Goal: Task Accomplishment & Management: Manage account settings

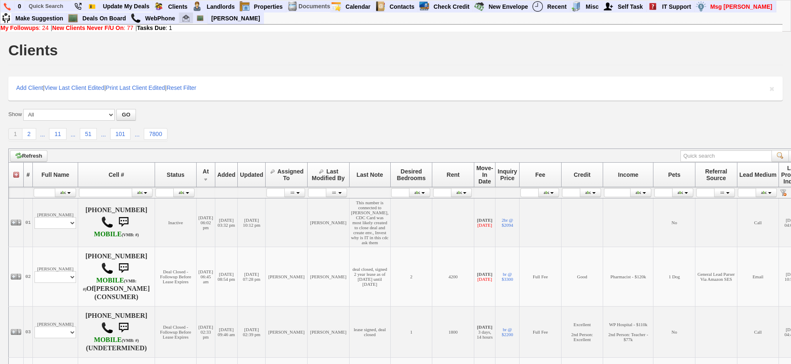
click at [185, 22] on link at bounding box center [186, 17] width 14 height 11
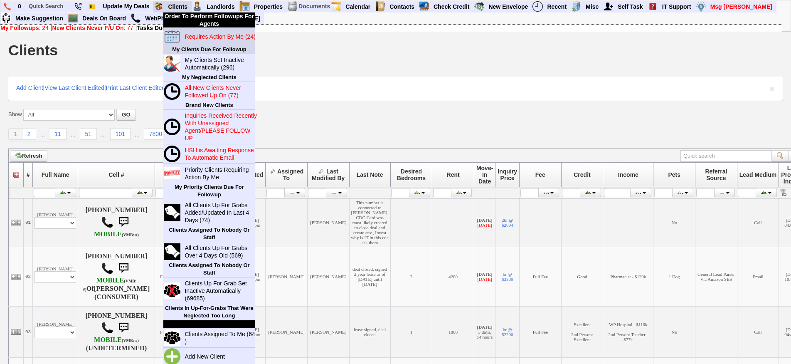
click at [205, 40] on link "Requires Action By Me (24)" at bounding box center [221, 36] width 80 height 11
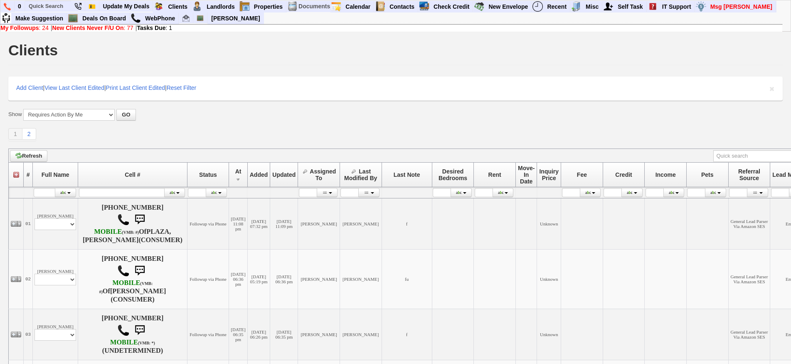
click at [253, 148] on td "Refresh" at bounding box center [425, 155] width 832 height 14
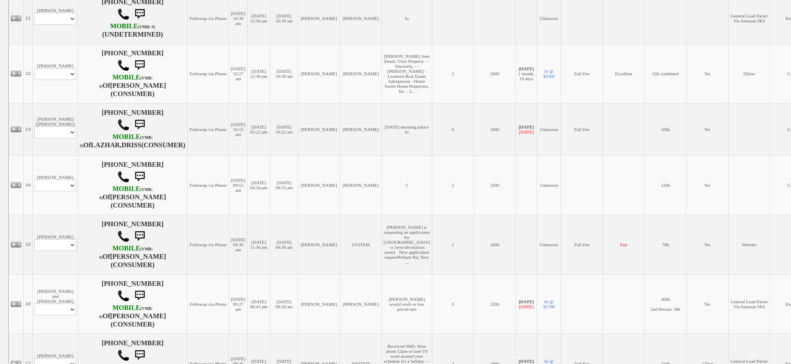
scroll to position [748, 0]
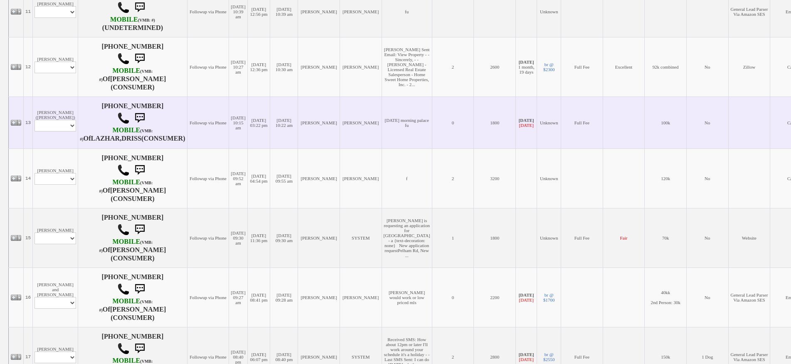
click at [67, 148] on td "Abdul (Margaret) Profile Edit Print Email Externally (Will Not Be Tracked In CR…" at bounding box center [55, 122] width 45 height 52
click at [67, 131] on select "Profile Edit Print Email Externally (Will Not Be Tracked In CRM) Closed Deals" at bounding box center [56, 126] width 42 height 12
select select "ChangeURL,/crm/custom/edit_client_form.php?redirect=%2Fcrm%2Fclients.php&id=118…"
click at [35, 131] on select "Profile Edit Print Email Externally (Will Not Be Tracked In CRM) Closed Deals" at bounding box center [56, 126] width 42 height 12
select select
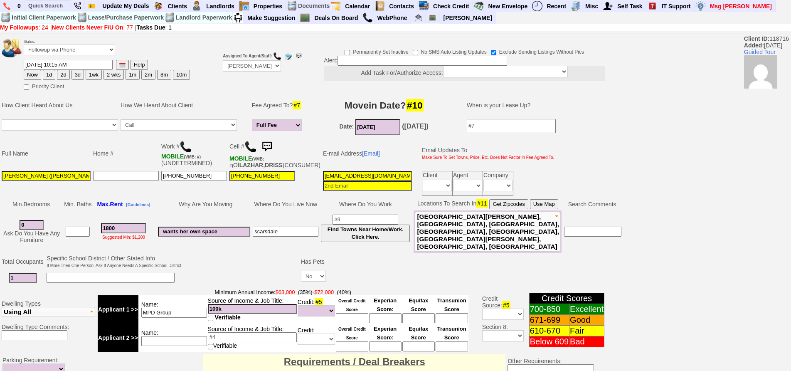
click at [252, 148] on img at bounding box center [250, 147] width 12 height 12
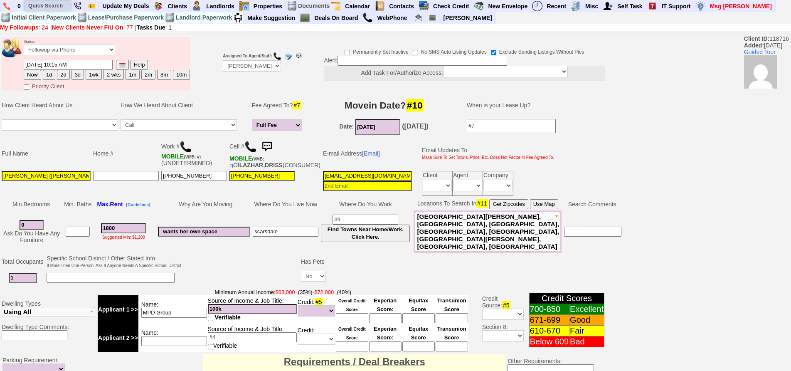
click at [60, 3] on input "text" at bounding box center [48, 5] width 46 height 10
type input "e"
click at [62, 5] on input "petergayl" at bounding box center [48, 5] width 46 height 10
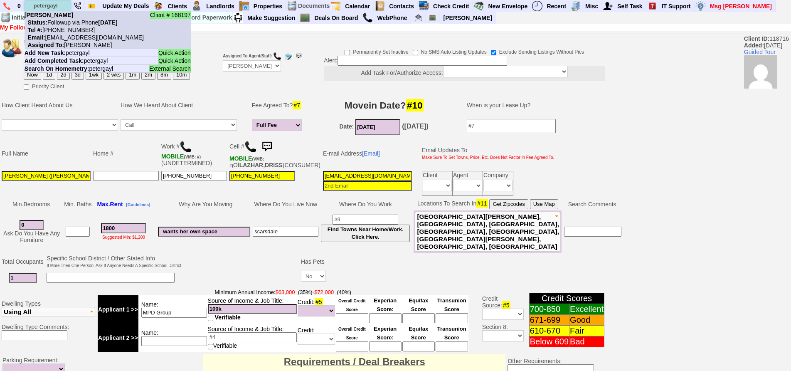
type input "petergayl"
click at [64, 17] on b "Petergayle Riley" at bounding box center [49, 15] width 49 height 7
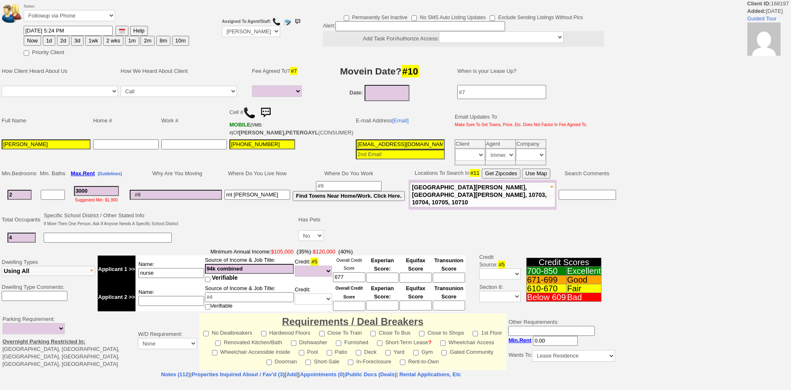
select select
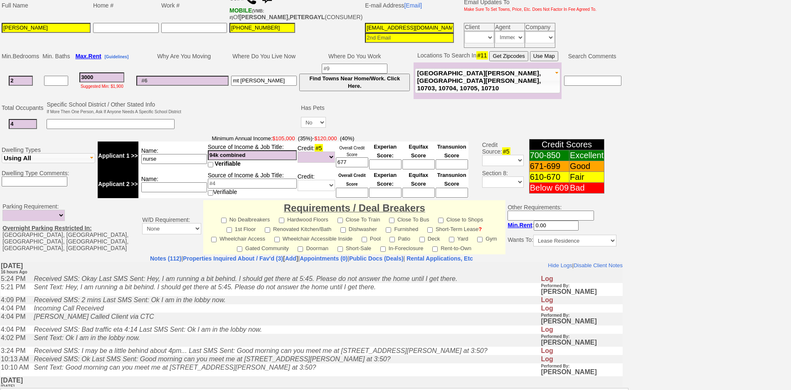
scroll to position [166, 0]
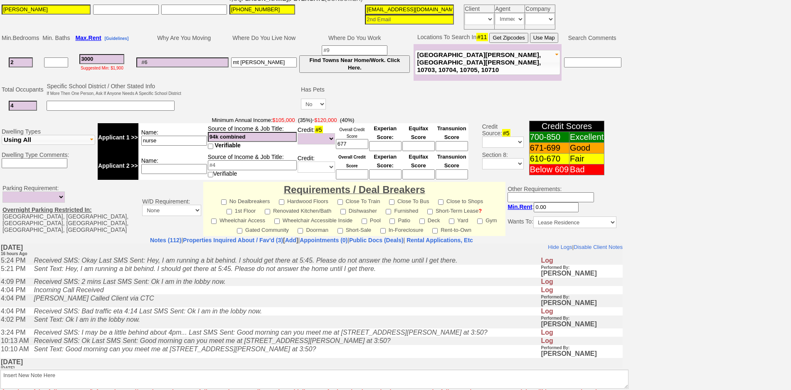
click at [265, 328] on td "Sent Text: Ok I am in the lobby now." at bounding box center [285, 321] width 511 height 13
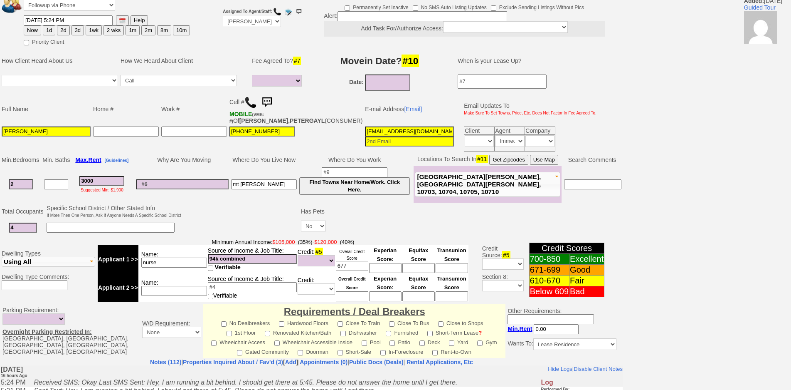
scroll to position [42, 0]
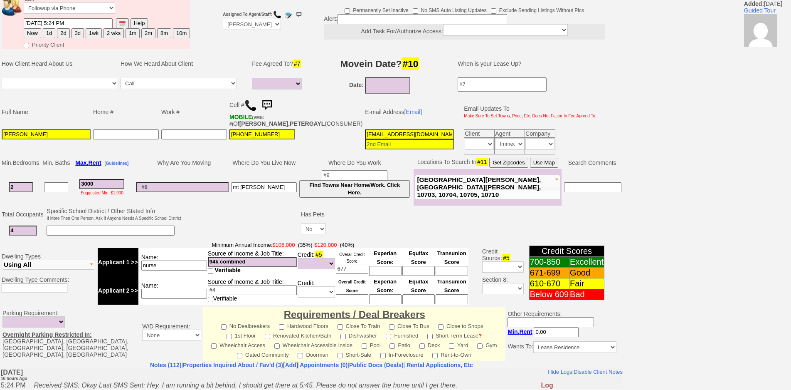
click at [365, 139] on input "sunnyshadestar@gmail.com" at bounding box center [409, 134] width 89 height 10
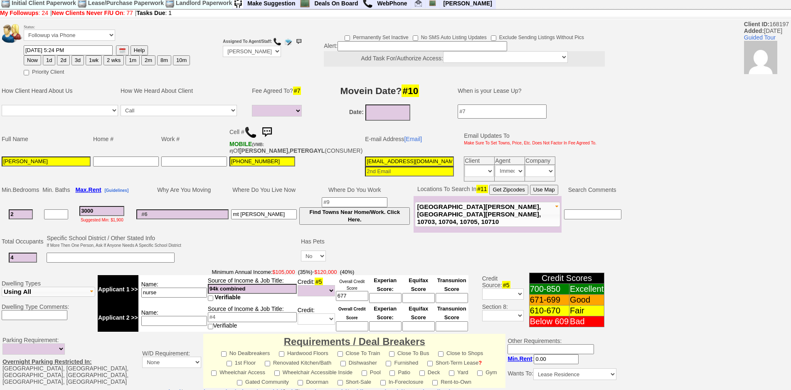
scroll to position [0, 0]
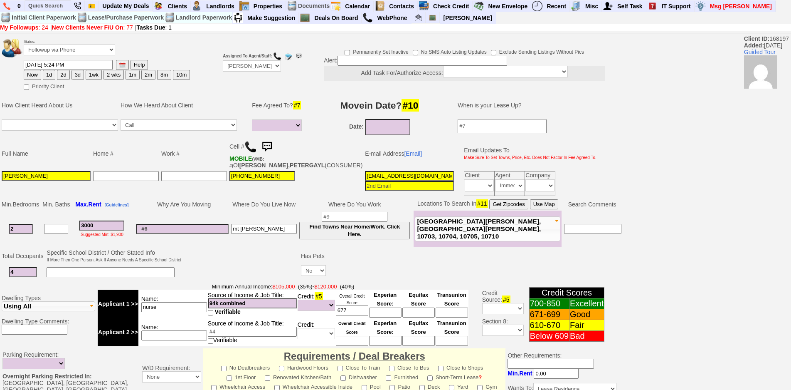
click at [271, 143] on img at bounding box center [267, 146] width 17 height 17
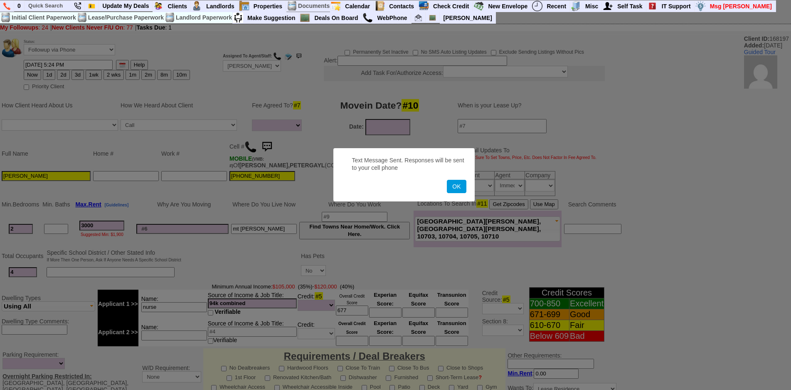
click at [447, 180] on button "OK" at bounding box center [456, 186] width 19 height 13
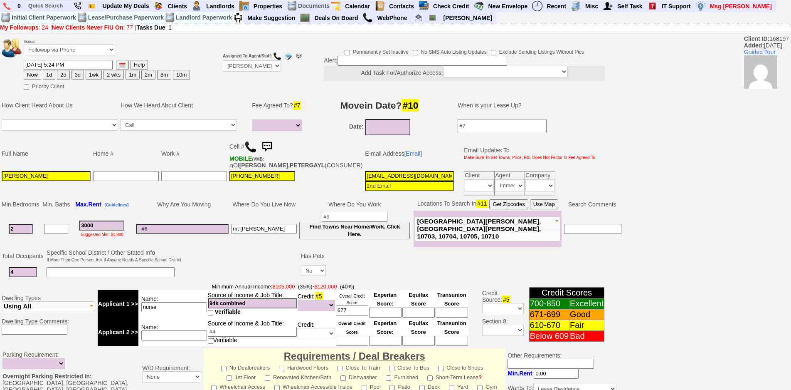
click at [247, 146] on img at bounding box center [250, 147] width 12 height 12
click at [273, 147] on img at bounding box center [267, 146] width 17 height 17
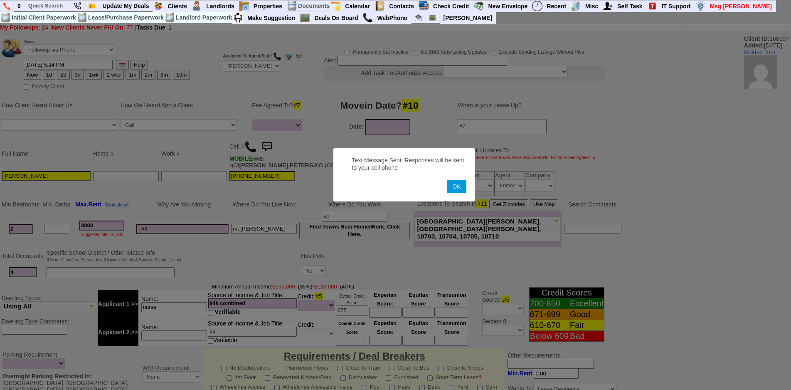
click at [447, 180] on button "OK" at bounding box center [456, 186] width 19 height 13
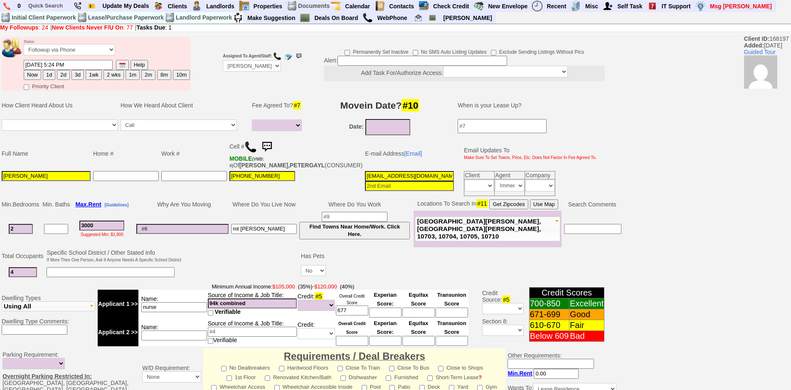
click at [273, 147] on img at bounding box center [267, 146] width 17 height 17
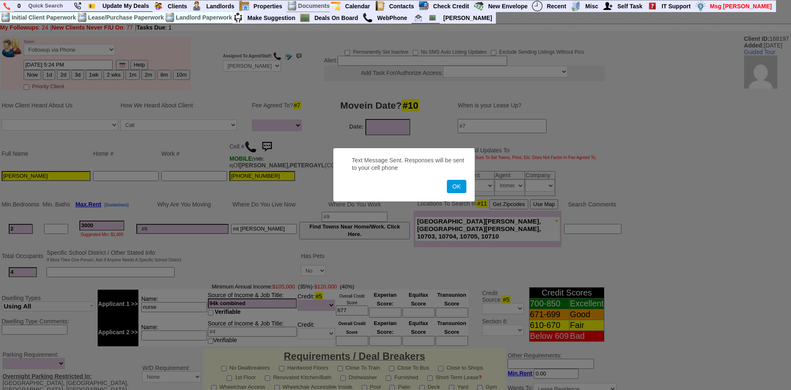
click at [447, 180] on button "OK" at bounding box center [456, 186] width 19 height 13
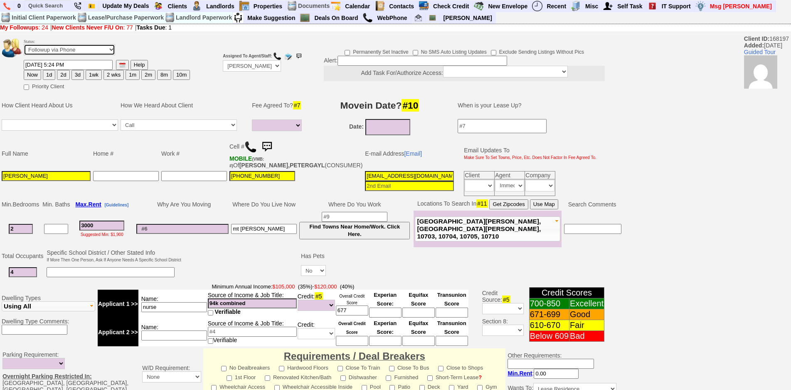
click at [33, 48] on select "Followup via Phone Followup via Email Followup When Section 8 Property Found De…" at bounding box center [69, 49] width 91 height 11
select select "Inactive"
click at [24, 44] on select "Followup via Phone Followup via Email Followup When Section 8 Property Found De…" at bounding box center [69, 49] width 91 height 11
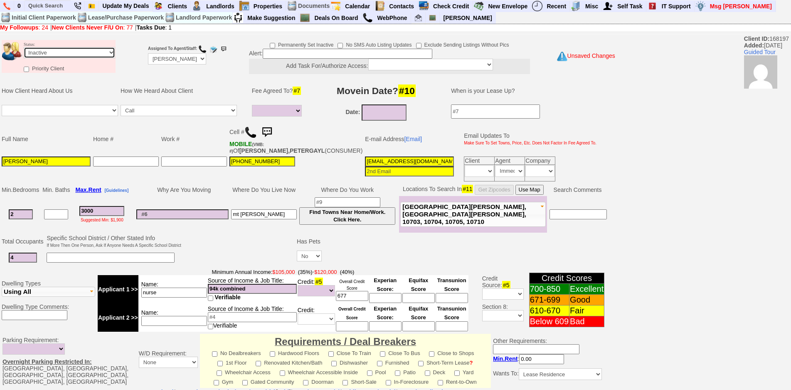
scroll to position [213, 0]
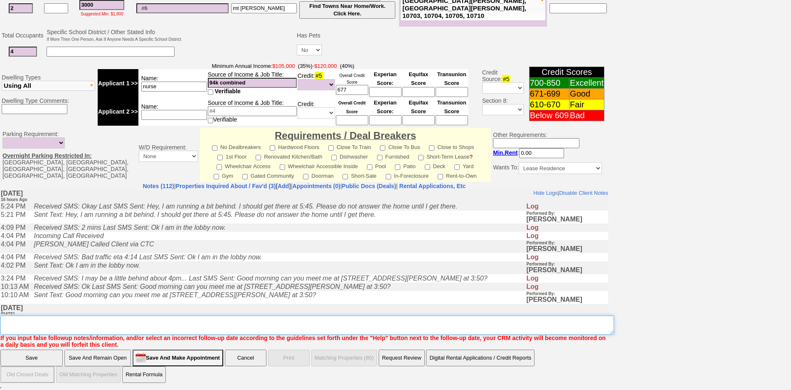
click at [302, 324] on textarea "Insert New Note Here" at bounding box center [307, 324] width 614 height 19
type textarea "ia"
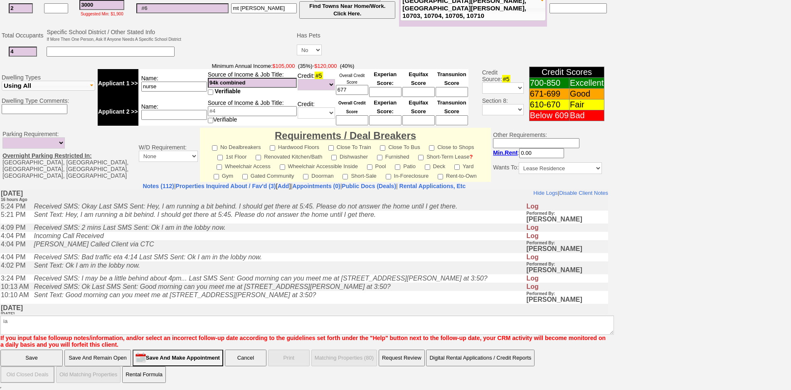
click input "Save" at bounding box center [31, 357] width 62 height 17
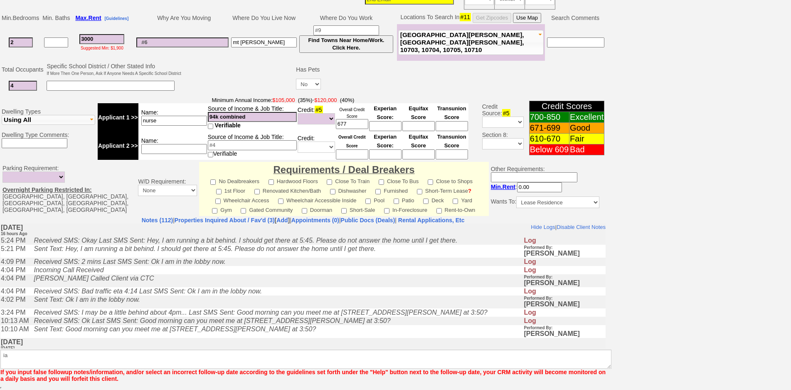
scroll to position [179, 0]
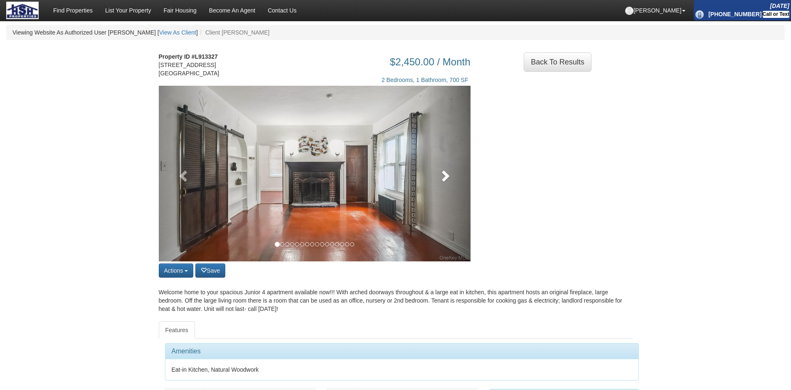
click at [442, 182] on span at bounding box center [445, 175] width 12 height 12
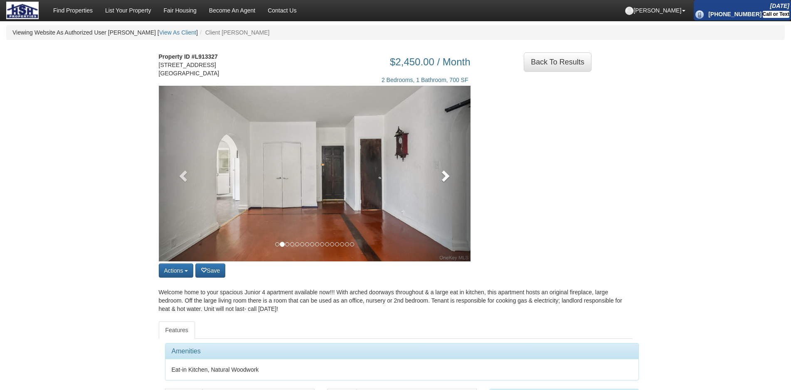
click at [442, 182] on span at bounding box center [445, 175] width 12 height 12
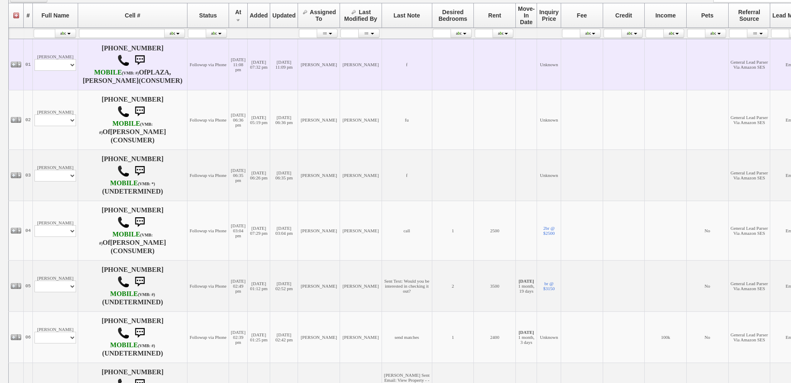
scroll to position [166, 0]
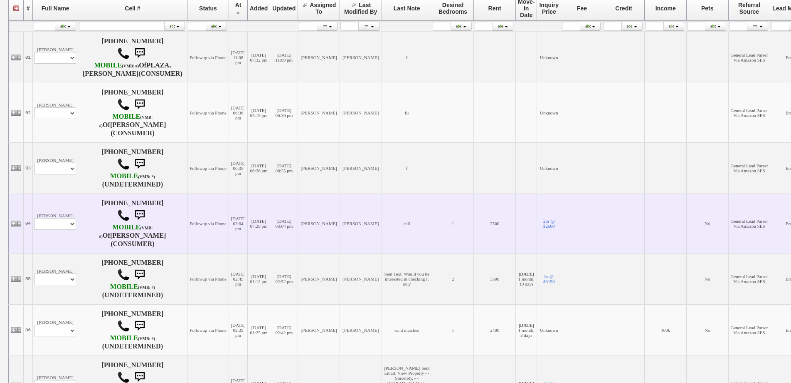
click at [77, 202] on td "Sara Tamayo Profile Edit Print Email Externally (Will Not Be Tracked In CRM) Cl…" at bounding box center [55, 222] width 45 height 59
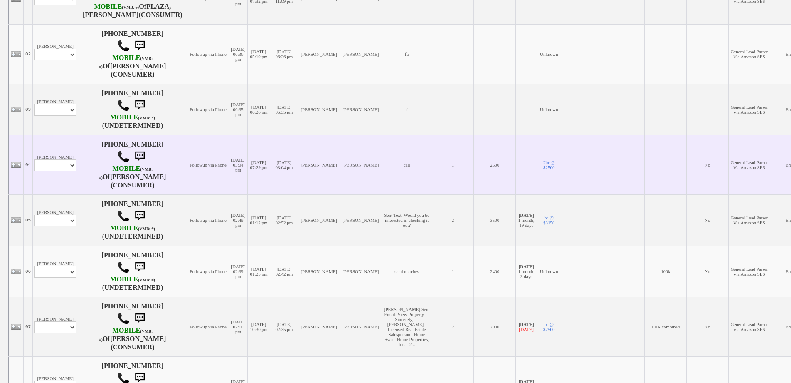
scroll to position [291, 0]
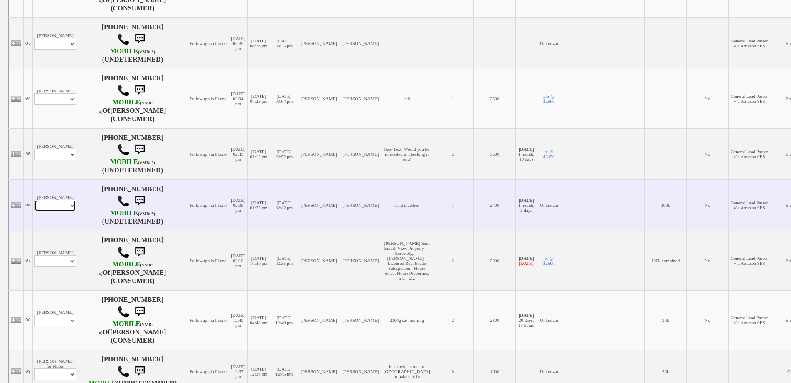
click at [69, 211] on select "Profile Edit Print Email Externally (Will Not Be Tracked In CRM) Closed Deals" at bounding box center [56, 206] width 42 height 12
click at [65, 197] on td "Steven Guiliano Profile Edit Print Email Externally (Will Not Be Tracked In CRM…" at bounding box center [55, 204] width 45 height 51
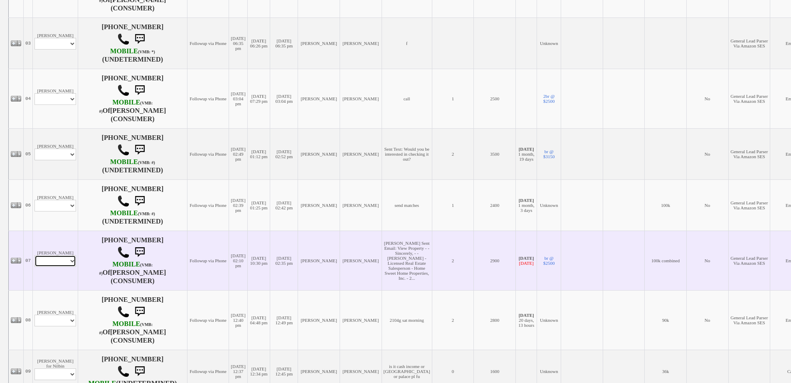
click at [64, 267] on select "Profile Edit Print Email Externally (Will Not Be Tracked In CRM) Closed Deals" at bounding box center [56, 261] width 42 height 12
select select "ChangeURL,/crm/custom/client_profile.php?clientid=152511"
click at [35, 267] on select "Profile Edit Print Email Externally (Will Not Be Tracked In CRM) Closed Deals" at bounding box center [56, 261] width 42 height 12
select select
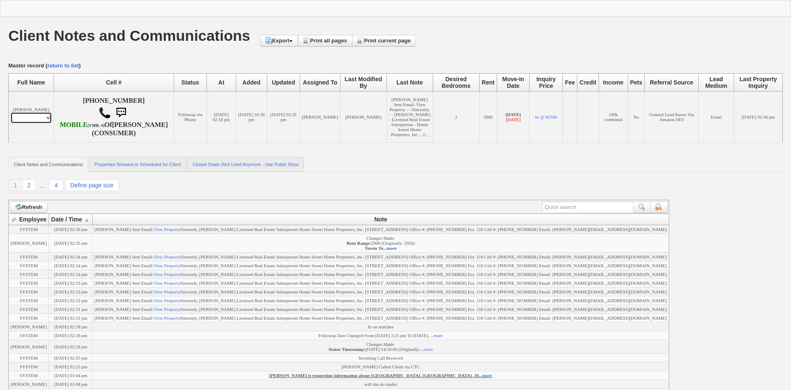
click at [34, 123] on select "Profile Edit Print Email Externally (Will Not Be Tracked In CRM) Closed Deals" at bounding box center [31, 118] width 42 height 12
select select "ChangeURL,/crm/custom/edit_client_form.php?redirect=%2Fcrm%2Fclients.php&id=152…"
click at [10, 118] on select "Profile Edit Print Email Externally (Will Not Be Tracked In CRM) Closed Deals" at bounding box center [31, 118] width 42 height 12
select select
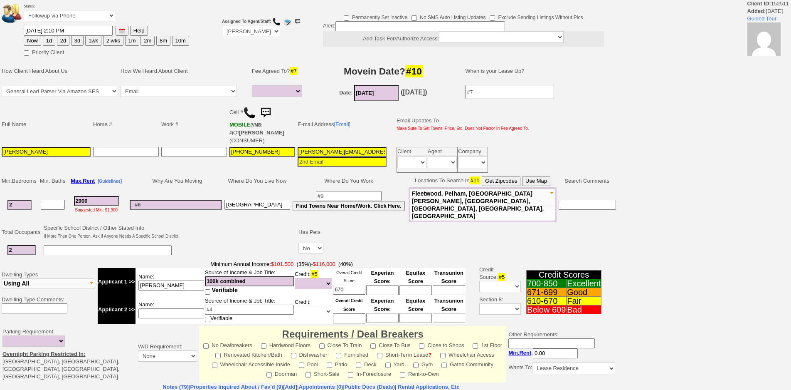
select select
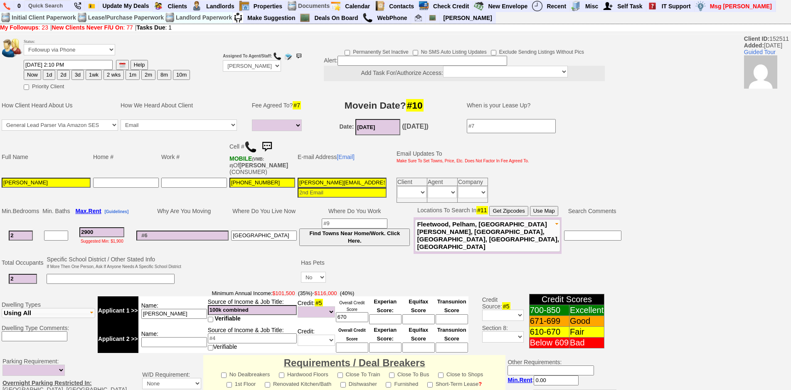
click at [268, 141] on img at bounding box center [267, 146] width 17 height 17
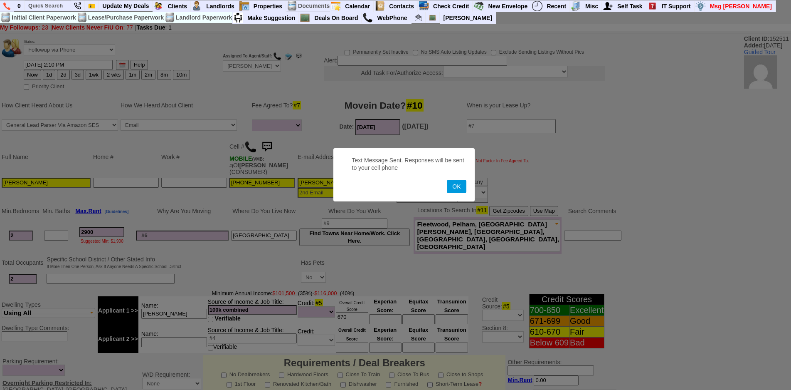
click at [447, 180] on button "OK" at bounding box center [456, 186] width 19 height 13
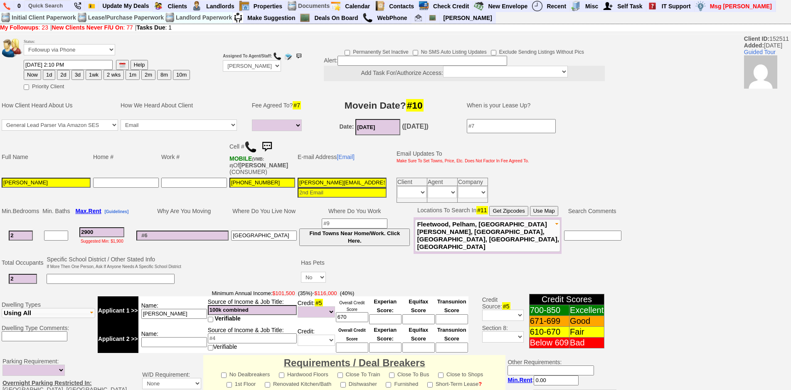
click at [66, 74] on button "2d" at bounding box center [63, 75] width 12 height 10
type input "10/13/2025 10:01 AM"
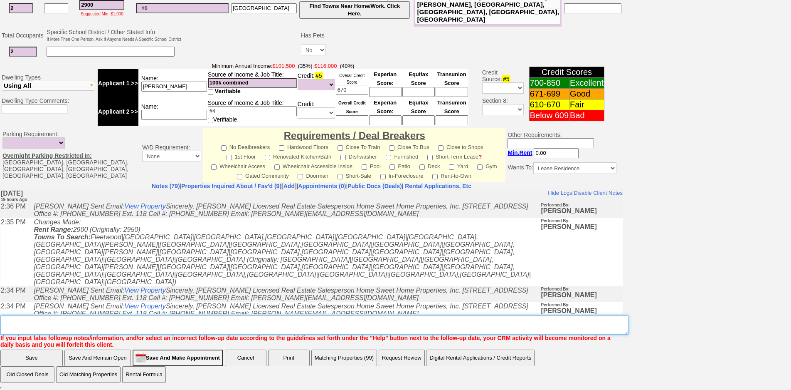
click at [153, 315] on textarea "Insert New Note Here" at bounding box center [314, 324] width 628 height 19
type textarea "f"
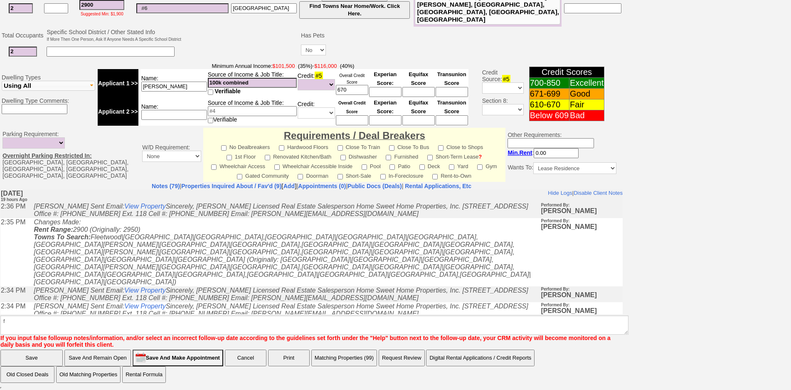
click input "Save" at bounding box center [31, 357] width 62 height 17
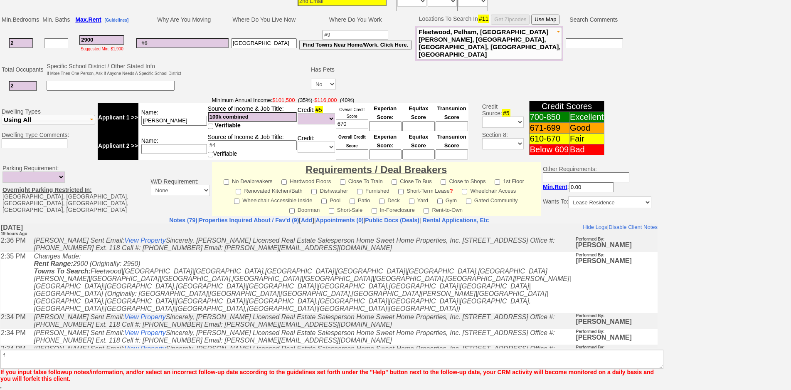
scroll to position [186, 0]
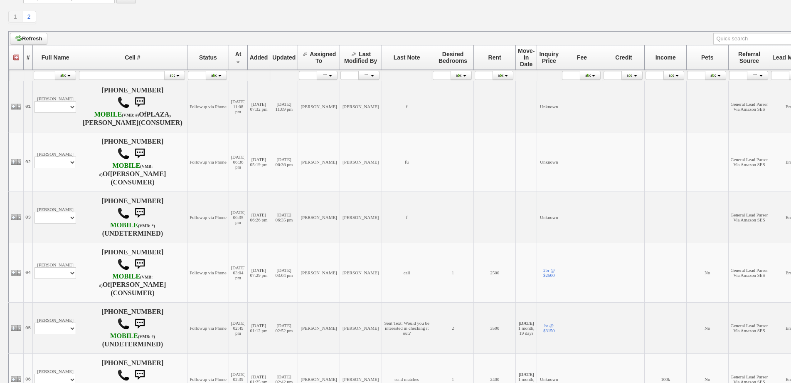
scroll to position [208, 0]
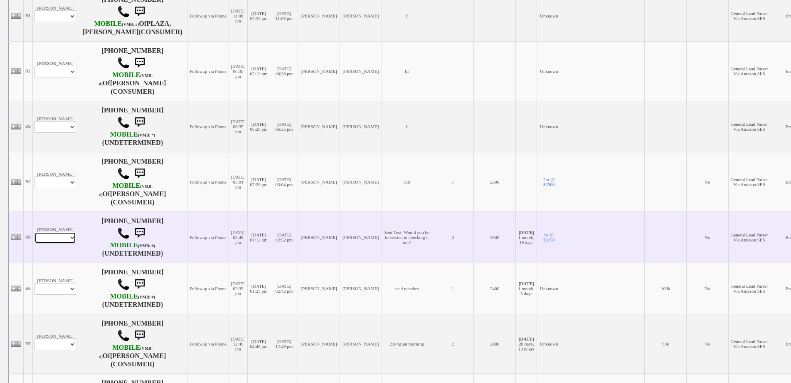
click at [66, 242] on select "Profile Edit Print Email Externally (Will Not Be Tracked In CRM) Closed Deals" at bounding box center [56, 238] width 42 height 12
click at [65, 229] on td "[PERSON_NAME] Profile Edit Print Email Externally (Will Not Be Tracked In CRM) …" at bounding box center [55, 236] width 45 height 51
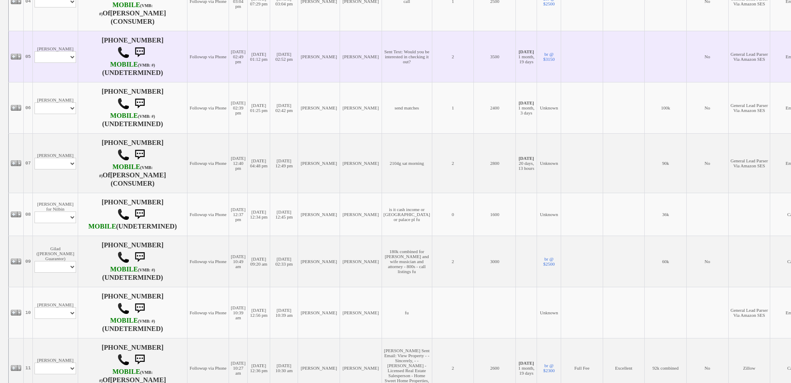
scroll to position [416, 0]
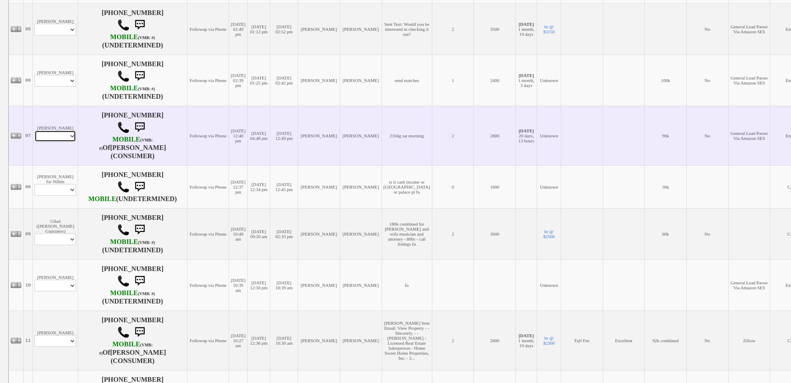
click at [59, 142] on select "Profile Edit Print Email Externally (Will Not Be Tracked In CRM) Closed Deals" at bounding box center [56, 136] width 42 height 12
select select "ChangeURL,/crm/custom/edit_client_form.php?redirect=%2Fcrm%2Fclients.php&id=168…"
click at [35, 136] on select "Profile Edit Print Email Externally (Will Not Be Tracked In CRM) Closed Deals" at bounding box center [56, 136] width 42 height 12
select select
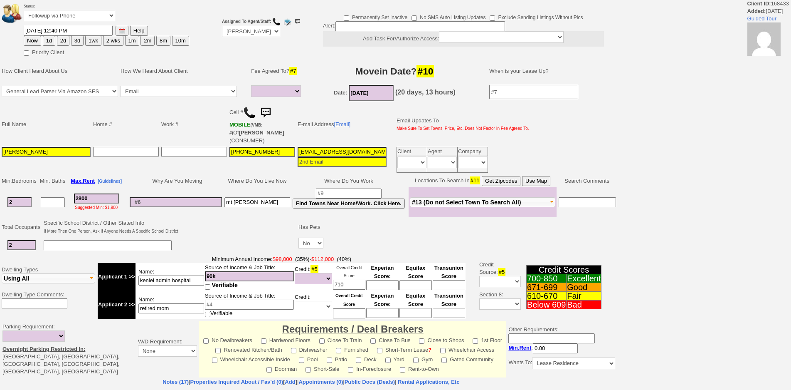
select select
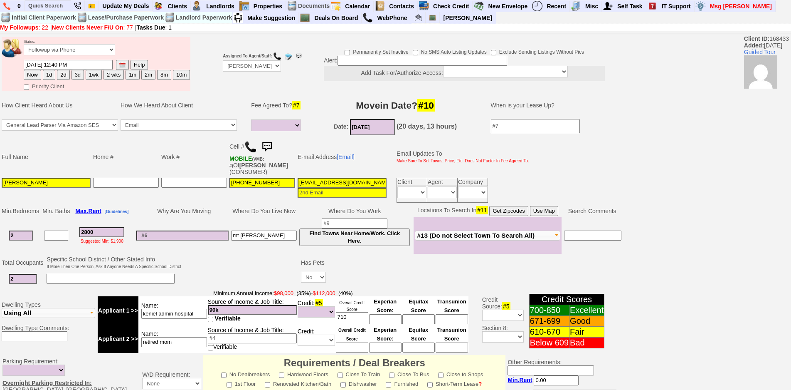
click at [249, 148] on img at bounding box center [250, 147] width 12 height 12
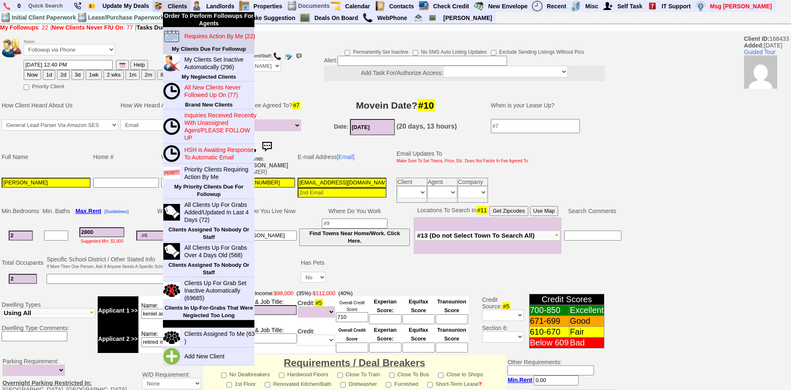
click at [207, 31] on link "Requires Action By Me (22)" at bounding box center [221, 36] width 80 height 11
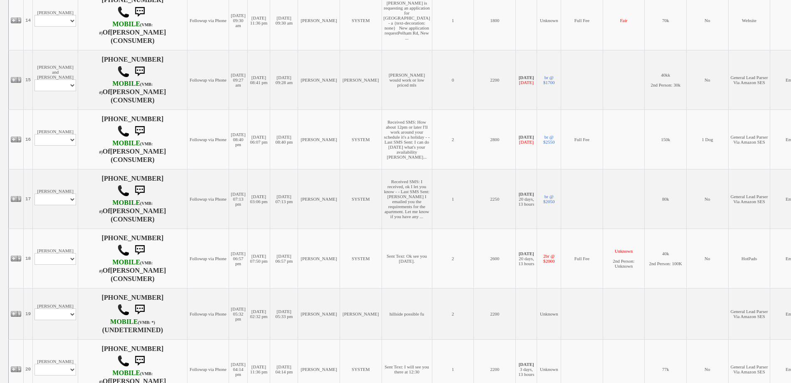
scroll to position [915, 0]
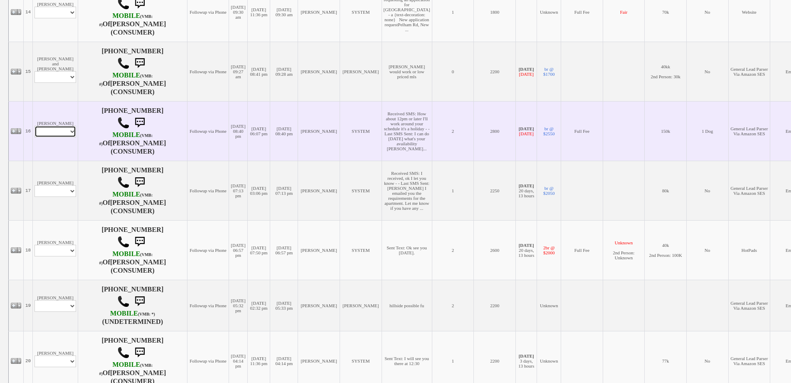
click at [63, 137] on select "Profile Edit Print Email Externally (Will Not Be Tracked In CRM) Closed Deals" at bounding box center [56, 132] width 42 height 12
select select "ChangeURL,/crm/custom/edit_client_form.php?redirect=%2Fcrm%2Fclients.php&id=118…"
click at [35, 137] on select "Profile Edit Print Email Externally (Will Not Be Tracked In CRM) Closed Deals" at bounding box center [56, 132] width 42 height 12
select select
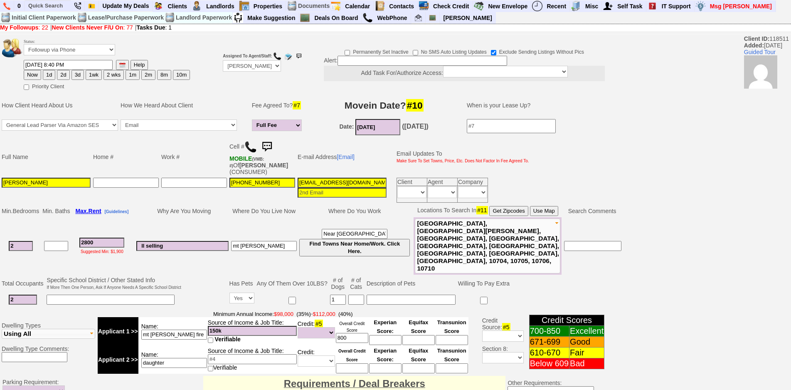
click at [272, 145] on img at bounding box center [267, 146] width 17 height 17
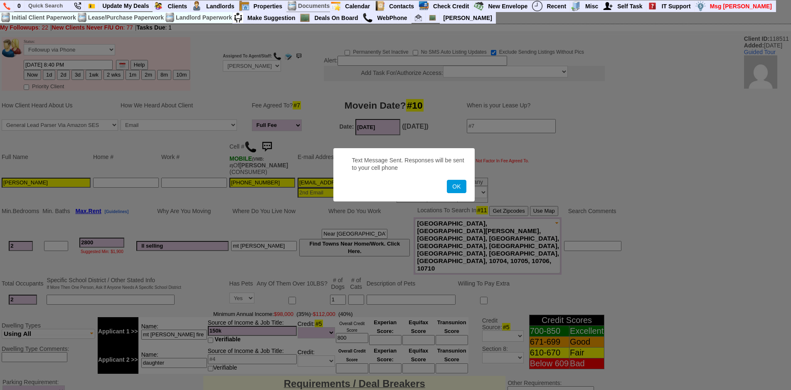
click at [447, 180] on button "OK" at bounding box center [456, 186] width 19 height 13
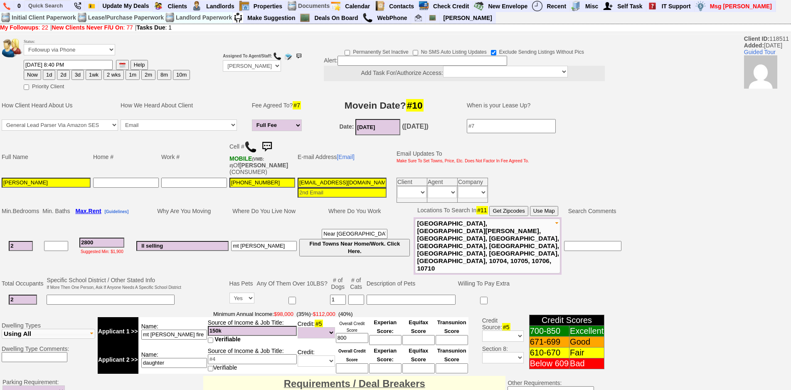
click at [63, 78] on button "2d" at bounding box center [63, 75] width 12 height 10
type input "10/13/2025 10:05 AM"
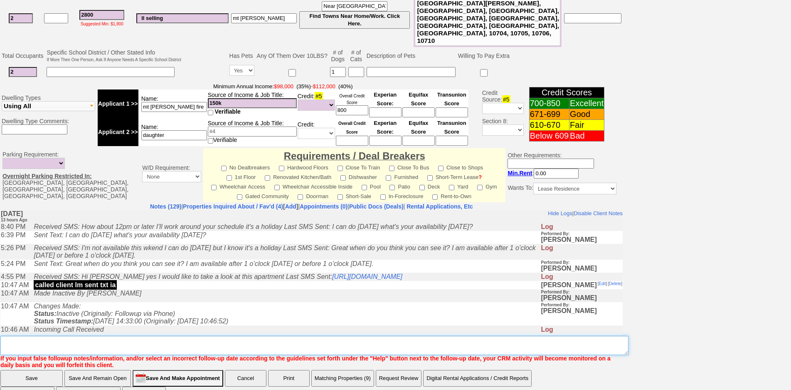
click at [205, 336] on textarea "Insert New Note Here" at bounding box center [314, 345] width 628 height 19
type textarea "f"
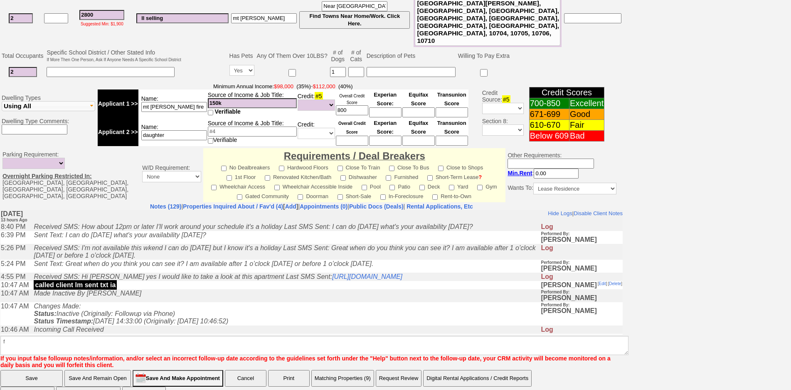
click input "Save" at bounding box center [31, 378] width 62 height 17
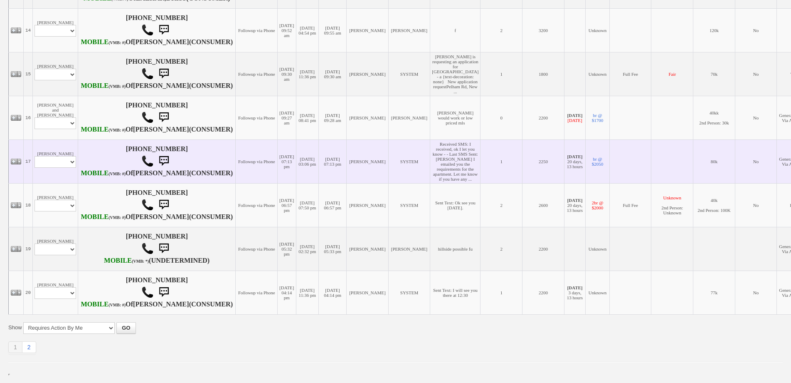
scroll to position [1003, 0]
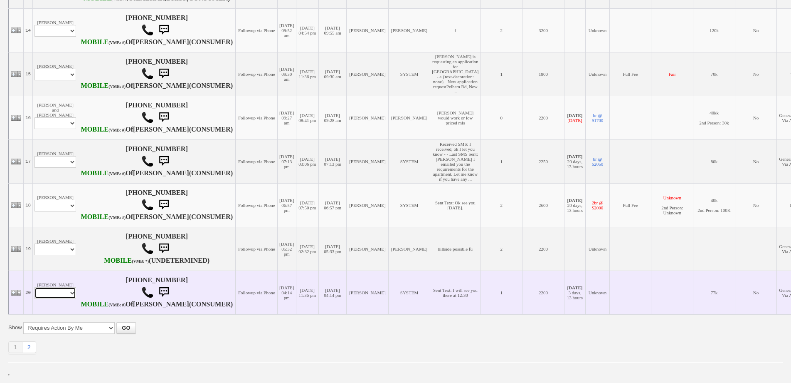
click at [60, 287] on select "Profile Edit Print Email Externally (Will Not Be Tracked In CRM) Closed Deals" at bounding box center [56, 293] width 42 height 12
select select "ChangeURL,/crm/custom/edit_client_form.php?redirect=%2Fcrm%2Fclients.php&id=168…"
click at [35, 287] on select "Profile Edit Print Email Externally (Will Not Be Tracked In CRM) Closed Deals" at bounding box center [56, 293] width 42 height 12
select select
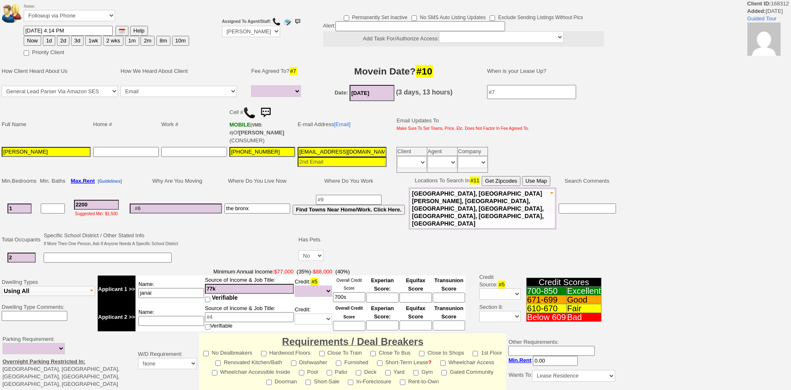
select select
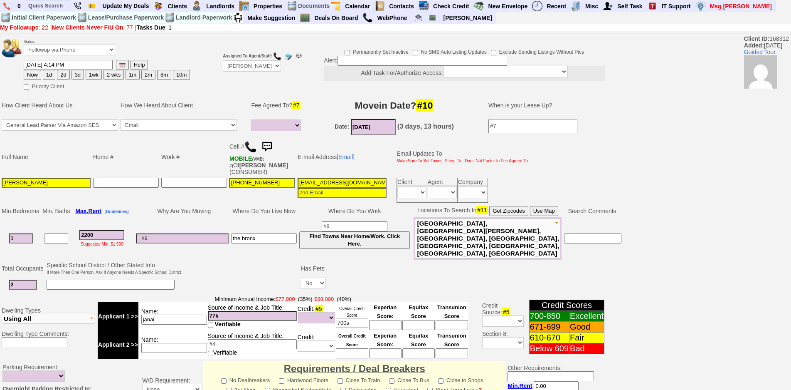
click at [269, 148] on img at bounding box center [267, 146] width 17 height 17
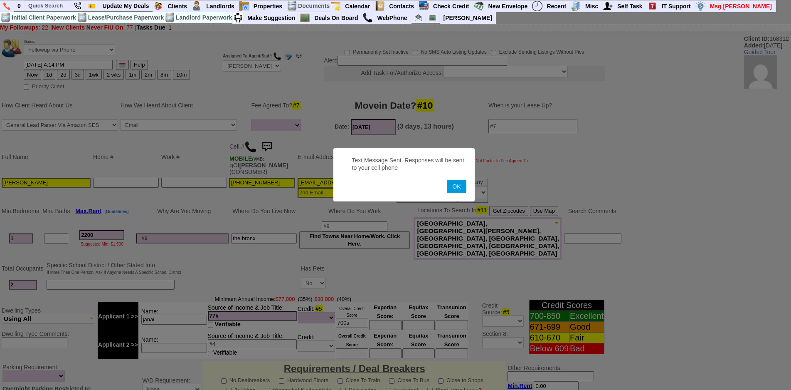
click at [447, 180] on button "OK" at bounding box center [456, 186] width 19 height 13
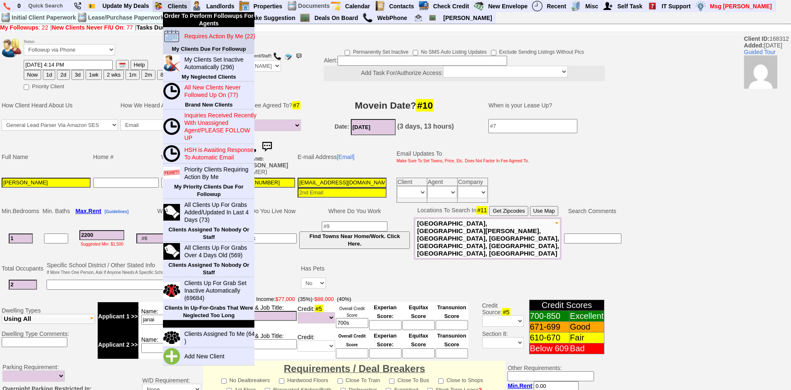
click at [198, 35] on blink "Requires Action By Me (22)" at bounding box center [219, 36] width 71 height 7
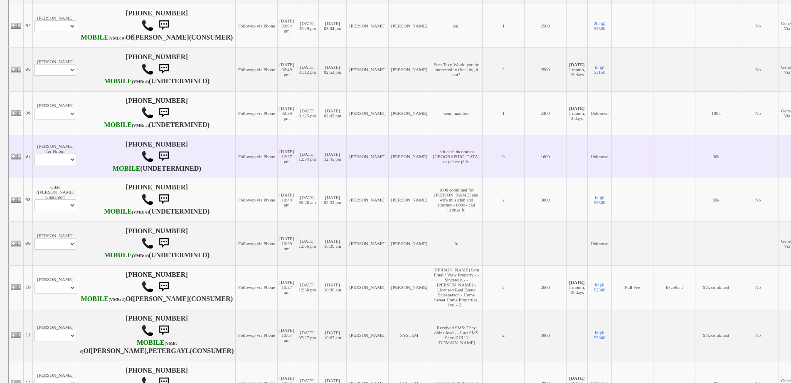
scroll to position [333, 0]
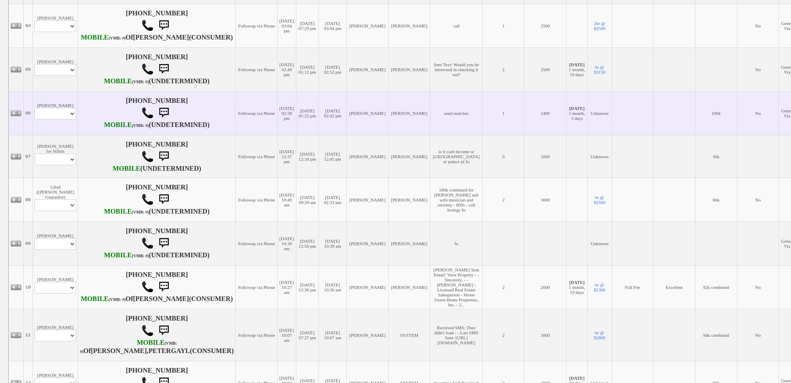
click at [66, 135] on td "[PERSON_NAME] Profile Edit Print Email Externally (Will Not Be Tracked In CRM) …" at bounding box center [55, 113] width 45 height 44
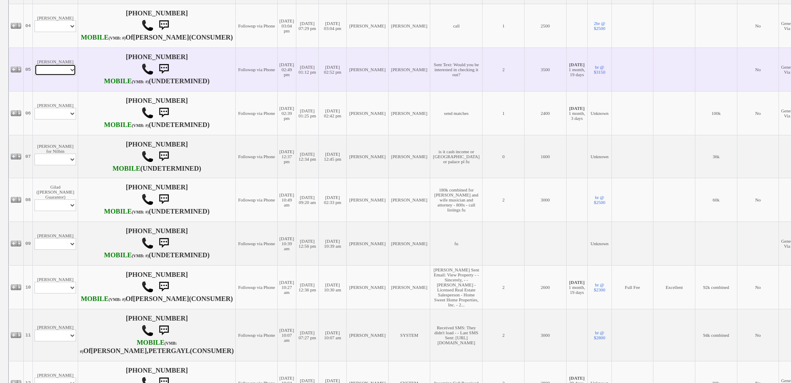
click at [66, 76] on select "Profile Edit Print Email Externally (Will Not Be Tracked In CRM) Closed Deals" at bounding box center [56, 70] width 42 height 12
select select "ChangeURL,/crm/custom/edit_client_form.php?redirect=%2Fcrm%2Fclients.php&id=168…"
click at [35, 76] on select "Profile Edit Print Email Externally (Will Not Be Tracked In CRM) Closed Deals" at bounding box center [56, 70] width 42 height 12
select select
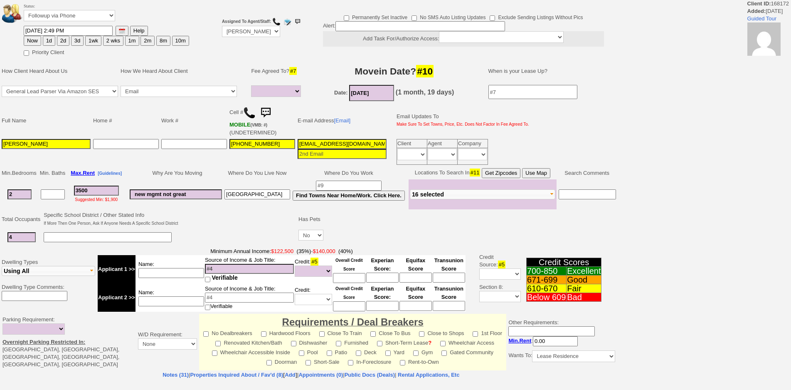
select select
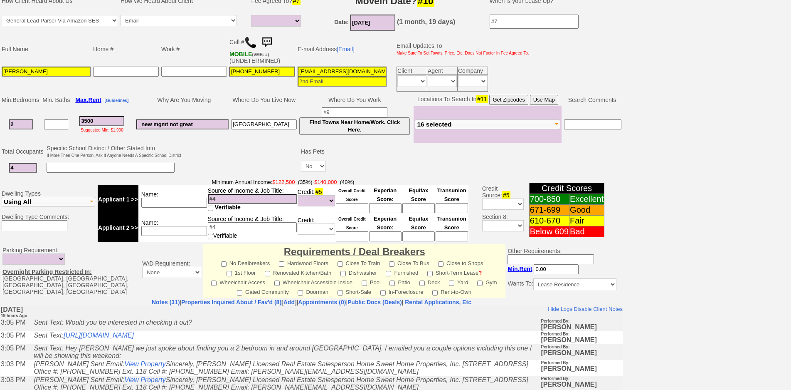
scroll to position [219, 0]
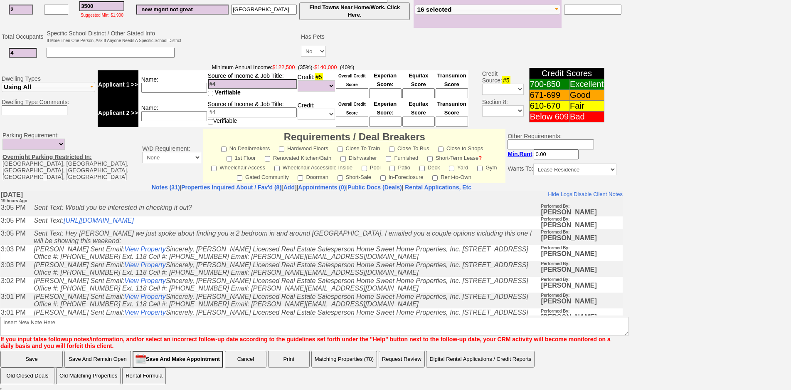
click at [235, 243] on td "Sent Text: Hey Ashley we just spoke about finding you a 2 bedroom in and around…" at bounding box center [285, 237] width 511 height 16
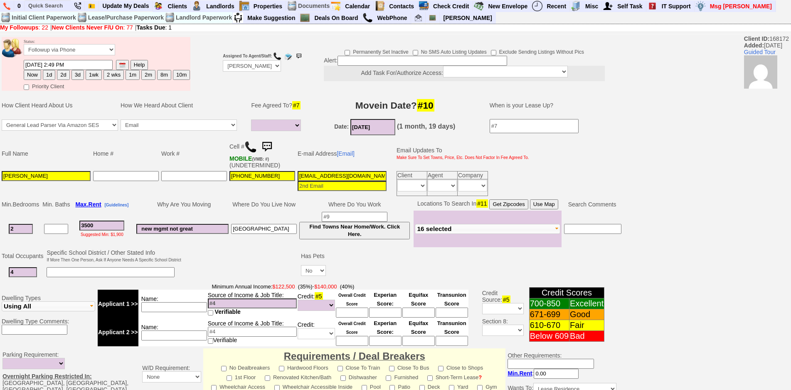
scroll to position [109, 0]
click at [38, 6] on input "text" at bounding box center [48, 5] width 46 height 10
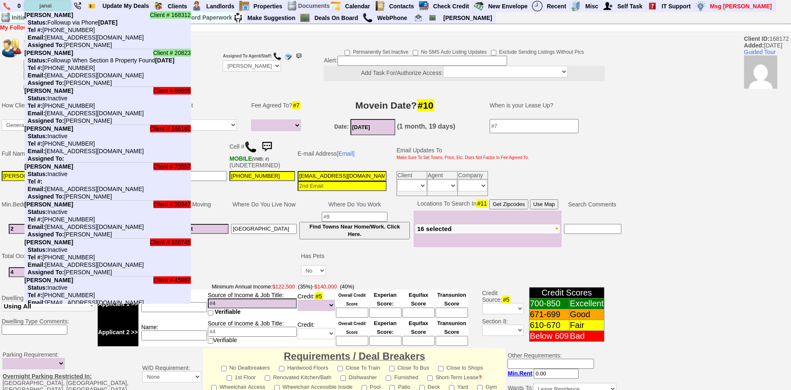
click at [59, 5] on input "janai" at bounding box center [48, 5] width 46 height 10
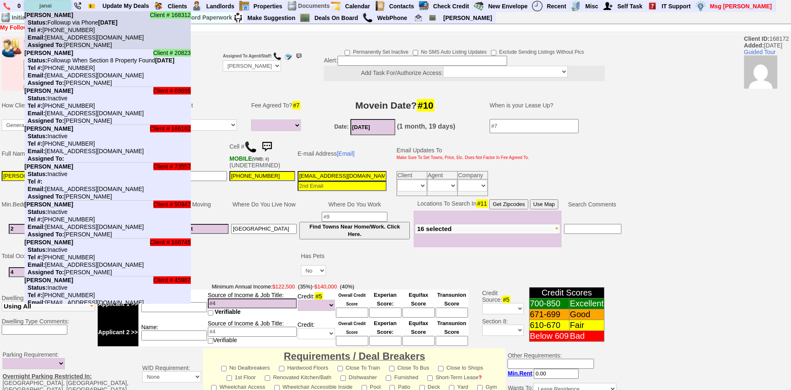
type input "janai"
click at [61, 15] on li "Client # 168312 Janai Wyche Status: Followup via Phone Saturday, October 11th, …" at bounding box center [108, 30] width 166 height 38
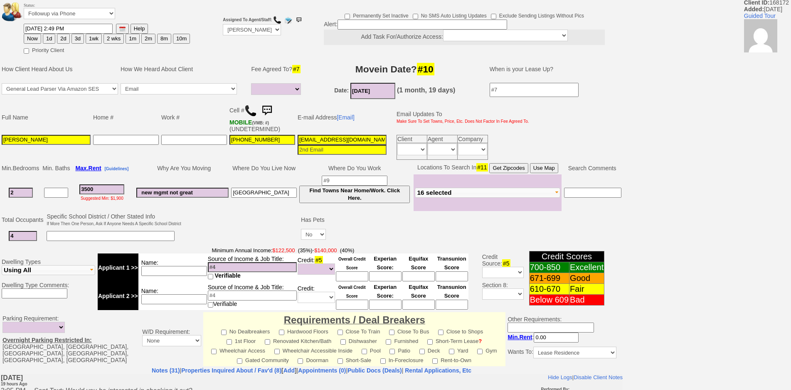
scroll to position [0, 0]
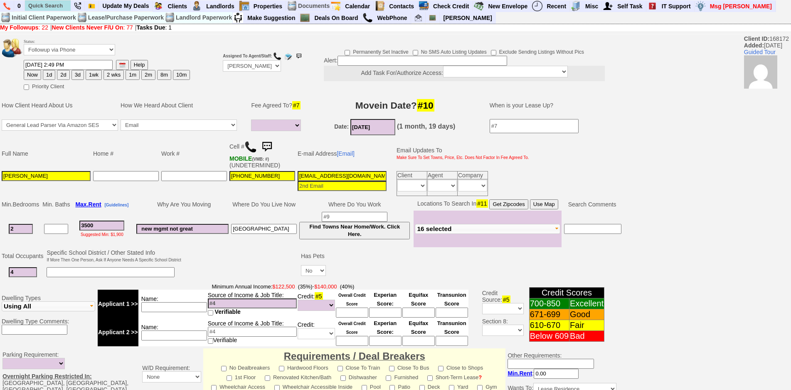
click at [254, 142] on img at bounding box center [250, 147] width 12 height 12
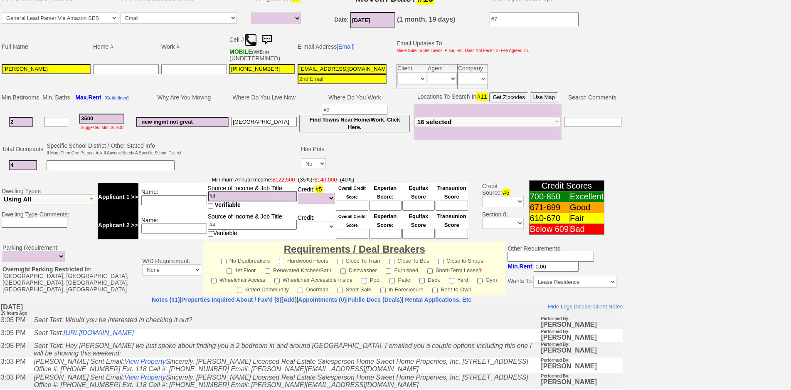
scroll to position [166, 0]
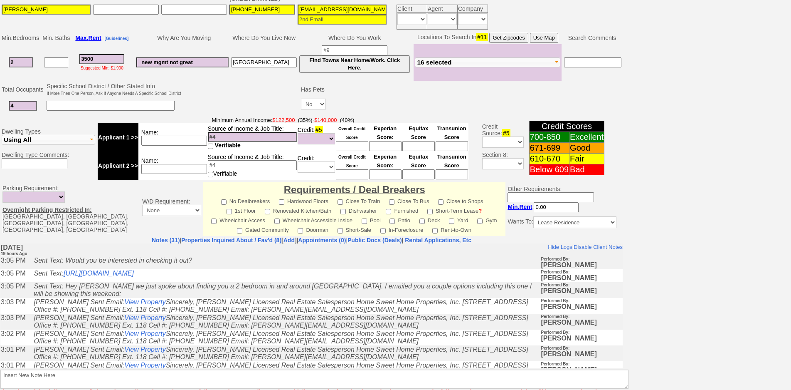
click at [211, 259] on td "Sent Text: Would you be interested in checking it out?" at bounding box center [285, 262] width 511 height 13
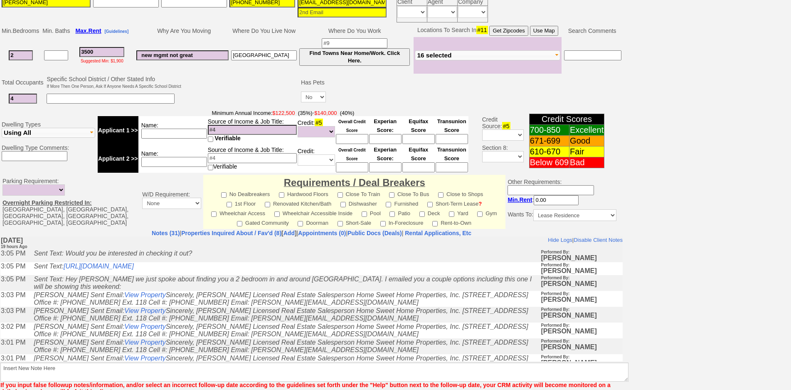
scroll to position [221, 0]
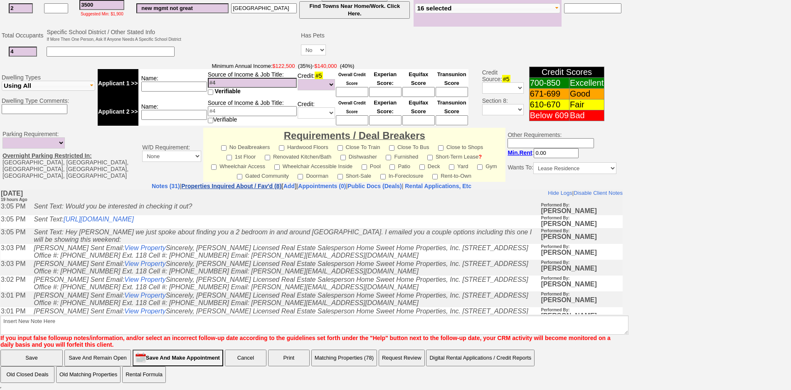
click at [233, 186] on link "Properties Inquired About / Fav'd (8)" at bounding box center [231, 186] width 100 height 7
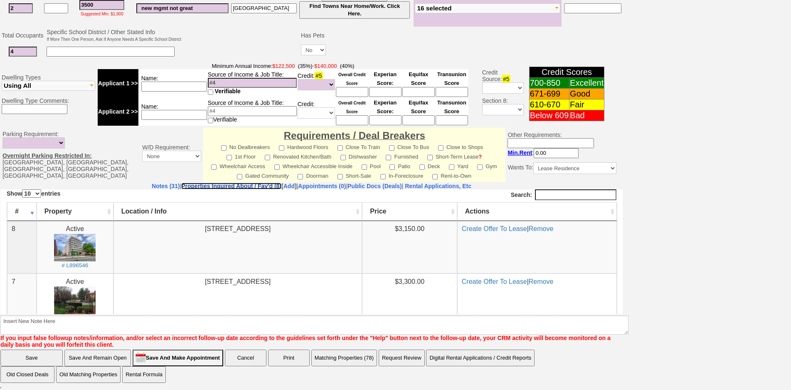
scroll to position [0, 0]
click at [152, 184] on link "Notes (31)" at bounding box center [166, 186] width 28 height 7
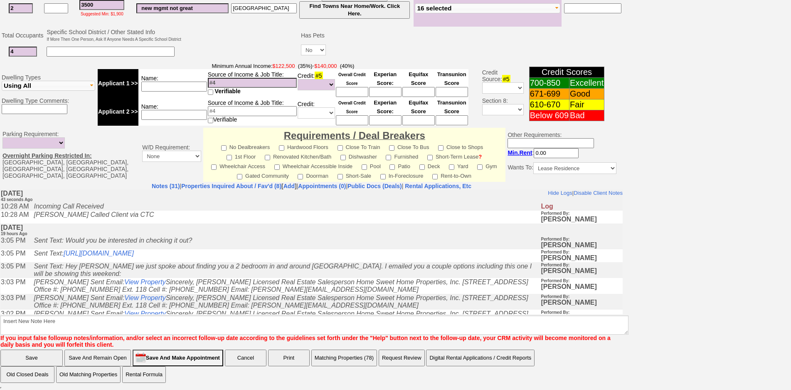
click at [260, 227] on td "Friday, October 10th, 2025 19 hours Ago" at bounding box center [311, 229] width 622 height 13
click at [246, 187] on link "Properties Inquired About / Fav'd (8)" at bounding box center [231, 186] width 100 height 7
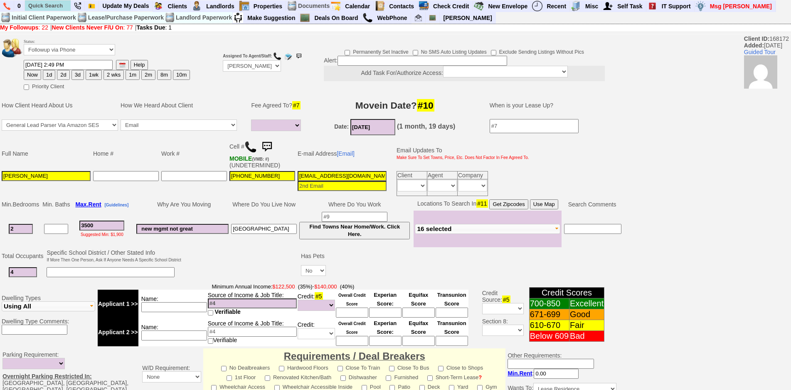
click at [64, 75] on button "2d" at bounding box center [63, 75] width 12 height 10
type input "10/13/2025 10:09 AM"
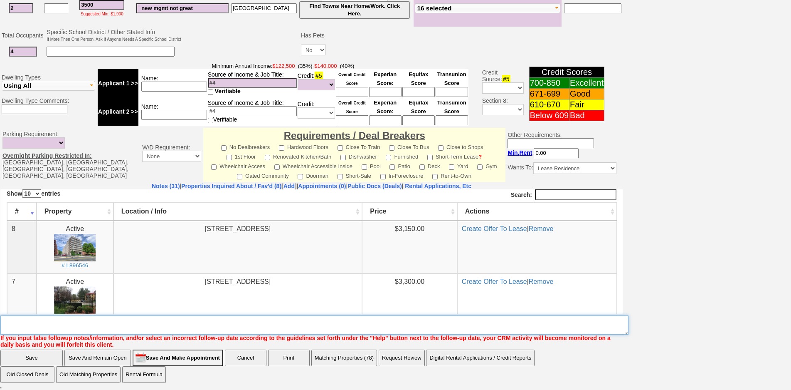
click at [292, 323] on textarea "Insert New Note Here" at bounding box center [314, 324] width 628 height 19
type textarea "called client lm fu"
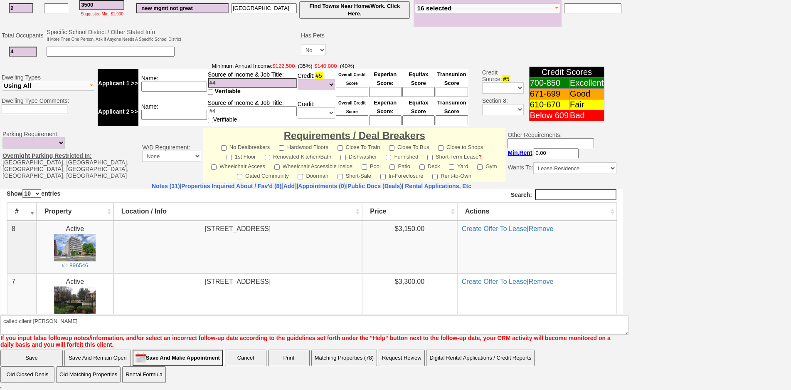
click input "Save" at bounding box center [31, 357] width 62 height 17
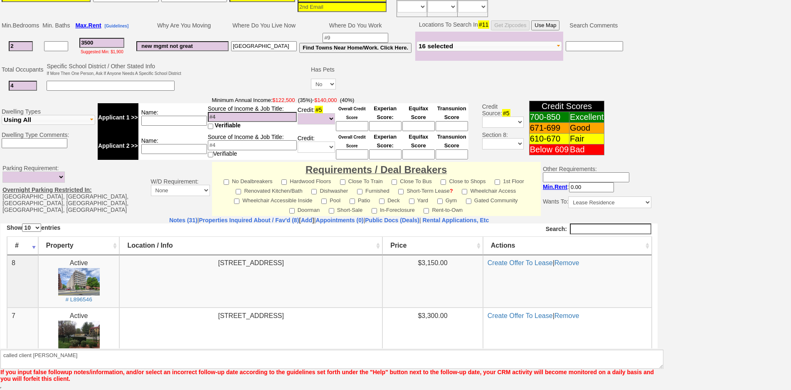
scroll to position [179, 0]
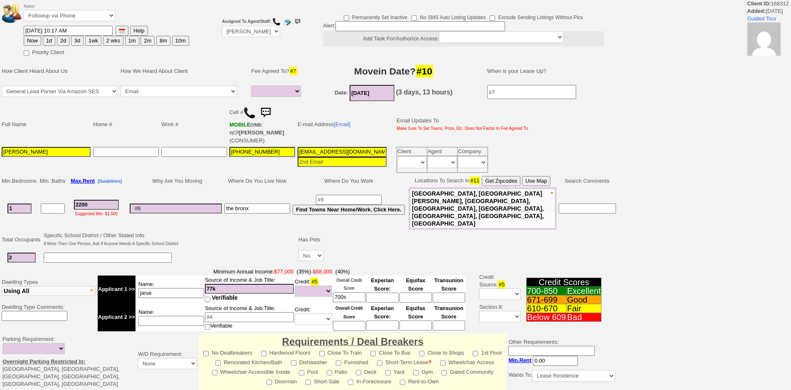
select select
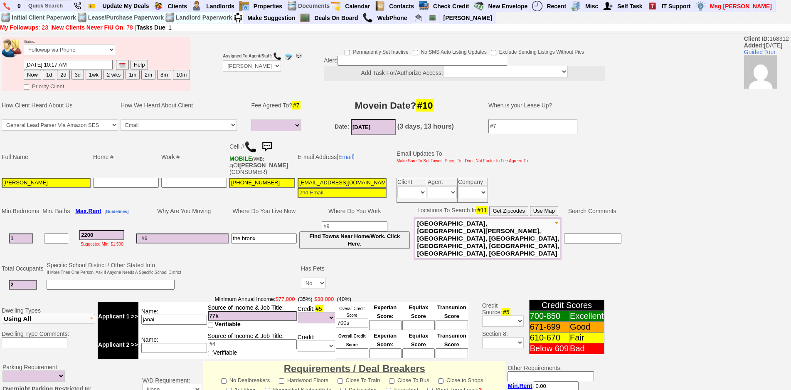
click at [271, 145] on img at bounding box center [267, 146] width 17 height 17
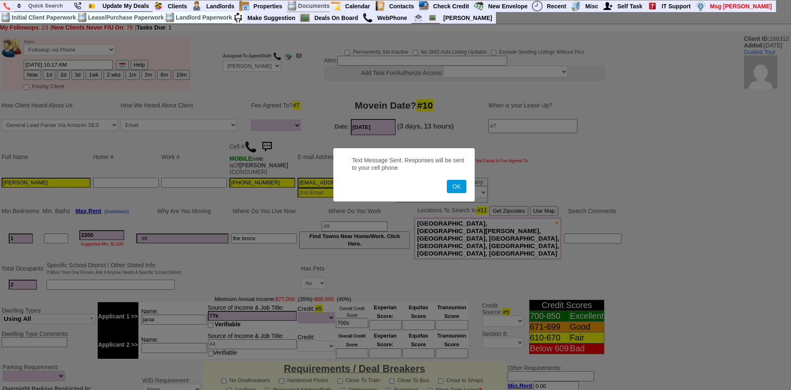
click at [447, 180] on button "OK" at bounding box center [456, 186] width 19 height 13
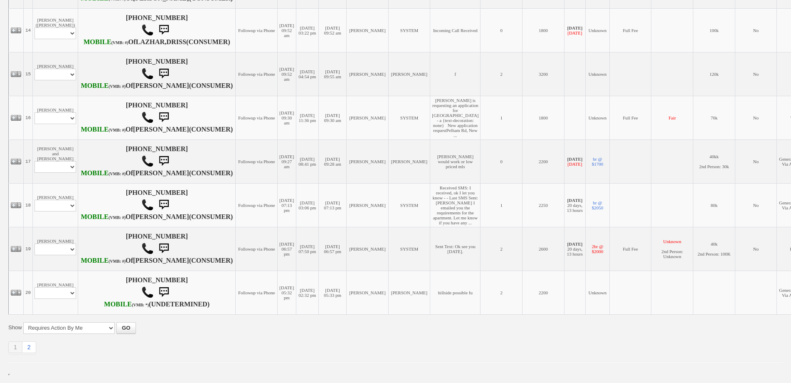
scroll to position [1011, 0]
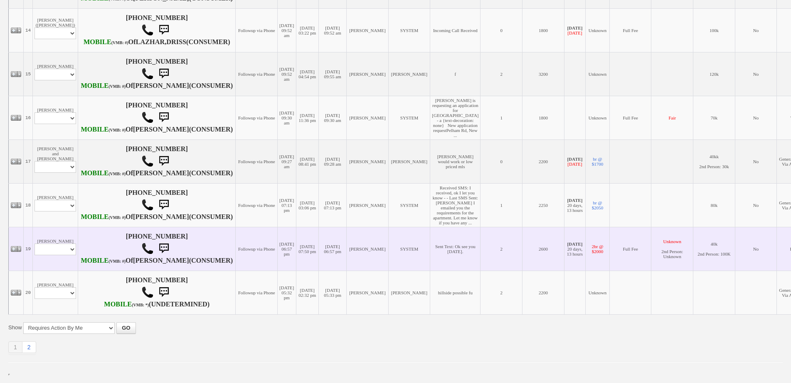
click at [70, 260] on td "[PERSON_NAME] Profile Edit Print Email Externally (Will Not Be Tracked In CRM) …" at bounding box center [55, 249] width 45 height 44
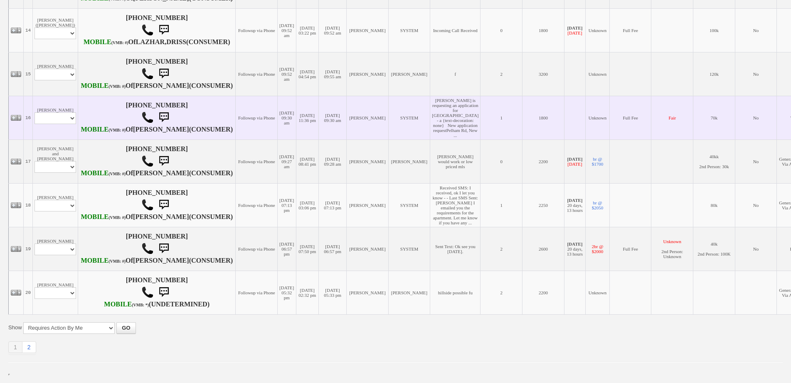
scroll to position [844, 0]
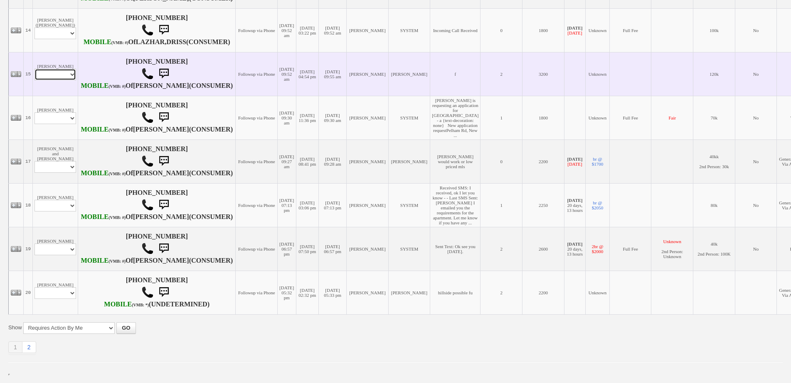
click at [60, 80] on select "Profile Edit Print Email Externally (Will Not Be Tracked In CRM) Closed Deals" at bounding box center [56, 75] width 42 height 12
select select "ChangeURL,/crm/custom/edit_client_form.php?redirect=%2Fcrm%2Fclients.php&id=162…"
click at [35, 80] on select "Profile Edit Print Email Externally (Will Not Be Tracked In CRM) Closed Deals" at bounding box center [56, 75] width 42 height 12
select select
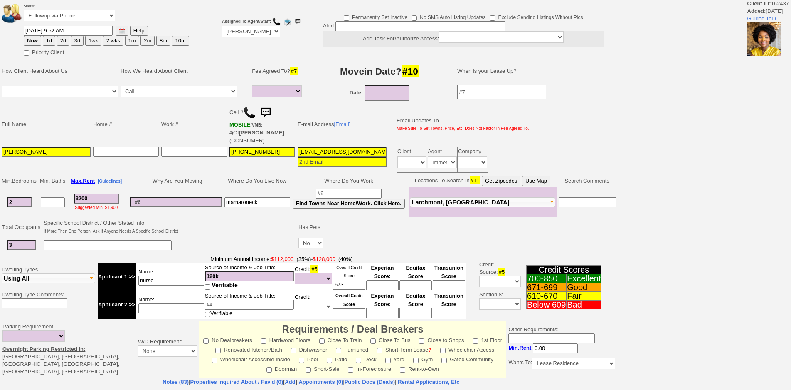
select select
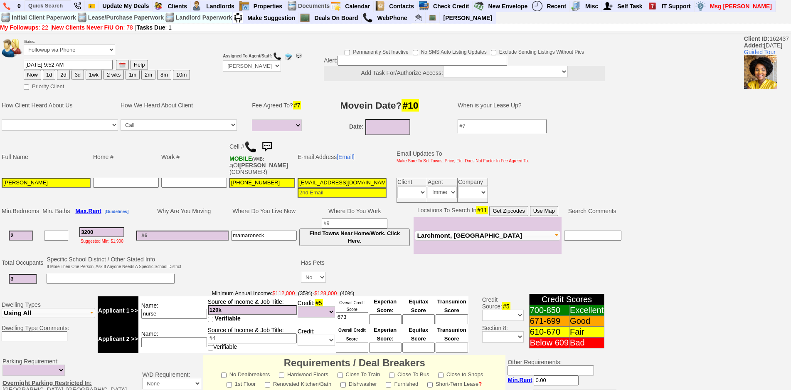
click at [64, 74] on button "2d" at bounding box center [63, 75] width 12 height 10
type input "10/13/2025 10:30 AM"
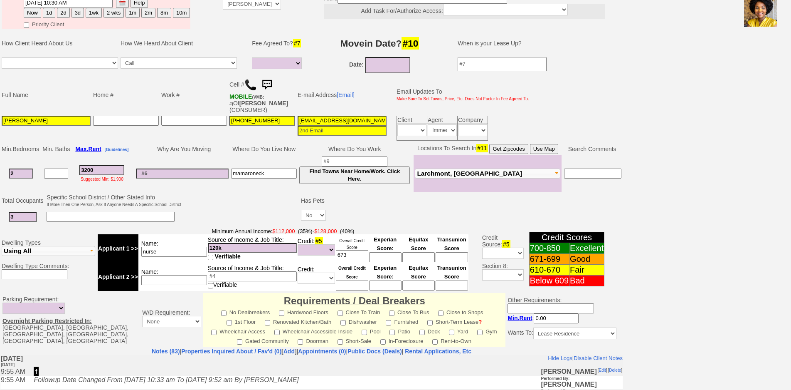
scroll to position [227, 0]
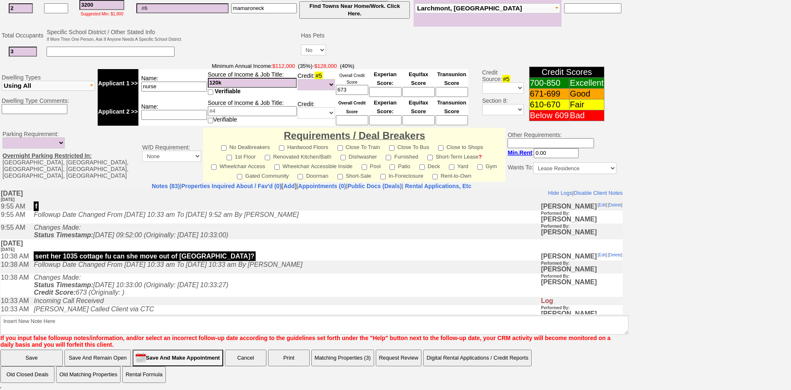
drag, startPoint x: 193, startPoint y: 339, endPoint x: 192, endPoint y: 331, distance: 7.5
click at [193, 337] on font "If you input false followup notes/information, and/or select an incorrect follo…" at bounding box center [305, 340] width 610 height 13
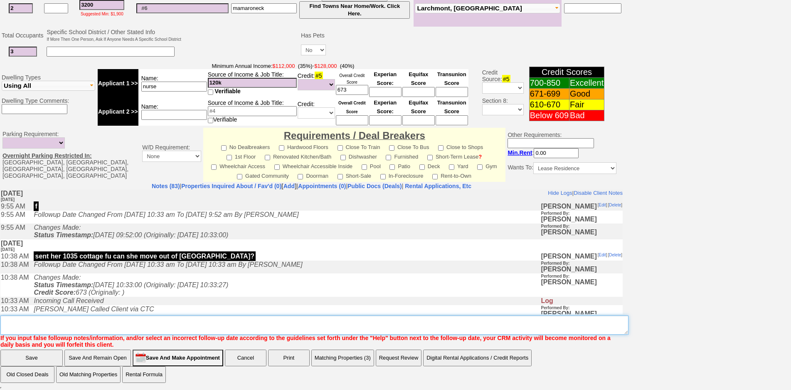
click at [192, 331] on textarea "Insert New Note Here" at bounding box center [314, 324] width 628 height 19
type textarea "she may want to see lester pl in mmk fu"
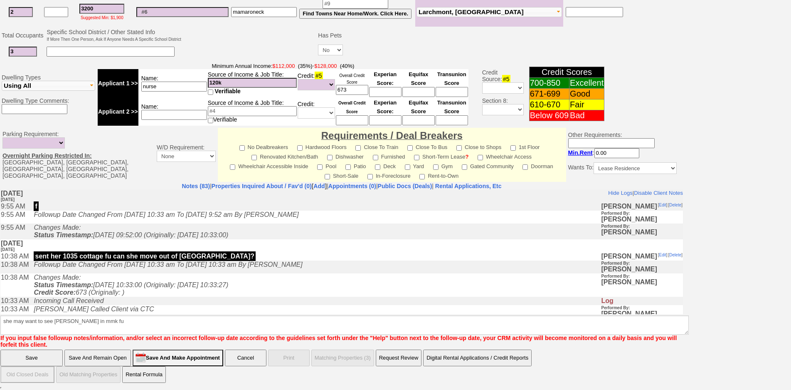
scroll to position [186, 0]
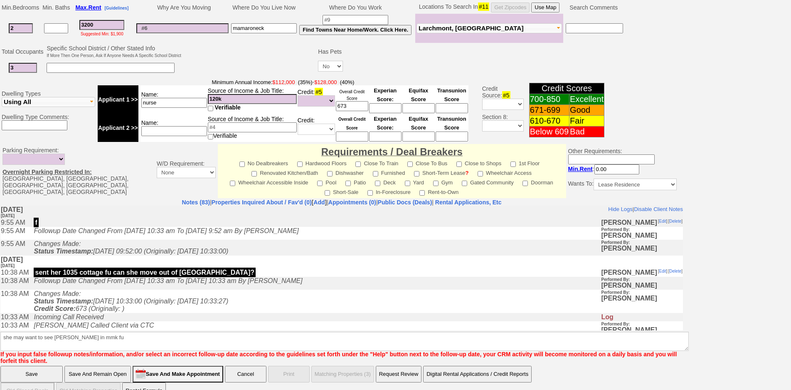
click input "Save" at bounding box center [31, 373] width 62 height 17
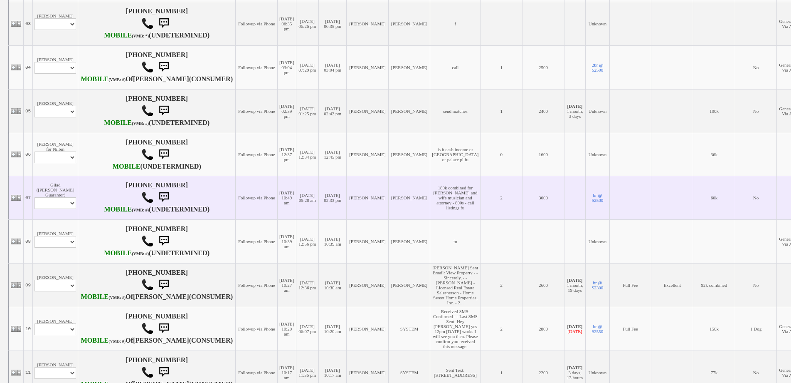
scroll to position [457, 0]
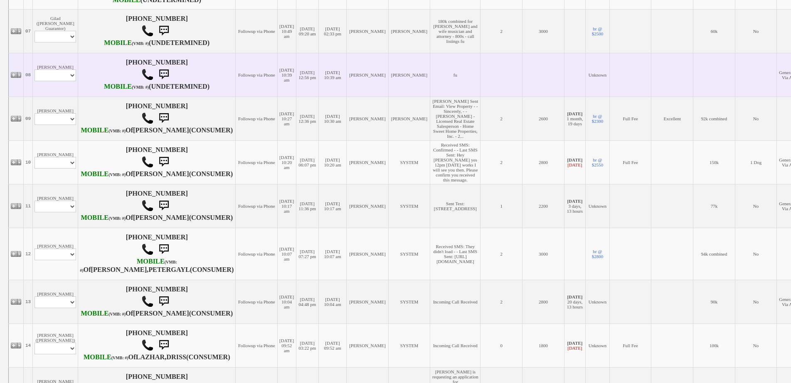
click at [57, 96] on td "[PERSON_NAME] Profile Edit Print Email Externally (Will Not Be Tracked In CRM) …" at bounding box center [55, 75] width 45 height 44
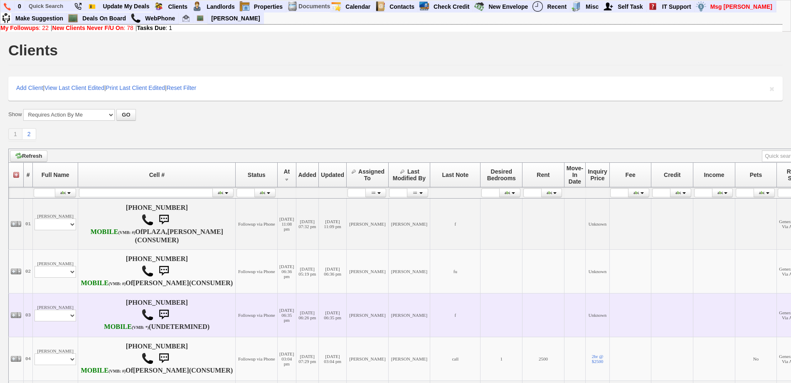
scroll to position [42, 0]
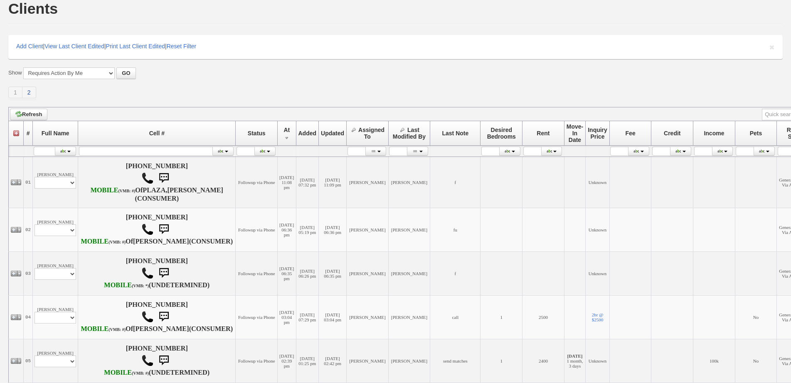
click at [26, 92] on link "2" at bounding box center [29, 92] width 14 height 12
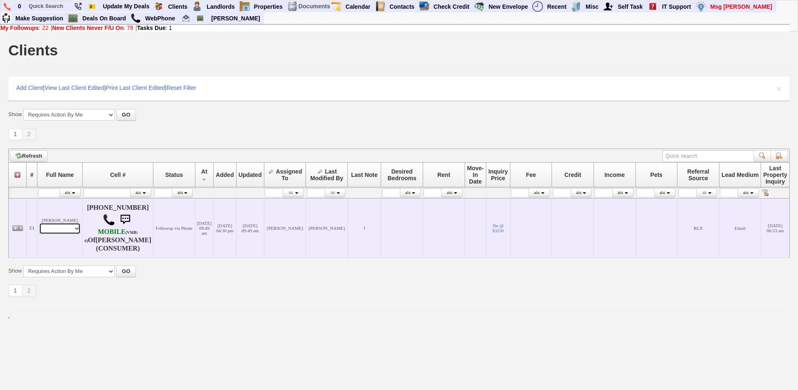
click at [48, 234] on select "Profile Edit Print Email Externally (Will Not Be Tracked In CRM) Closed Deals" at bounding box center [60, 228] width 42 height 12
select select "ChangeURL,/crm/custom/edit_client_form.php?redirect=%2Fcrm%2Fclients.php&id=672…"
click at [39, 230] on select "Profile Edit Print Email Externally (Will Not Be Tracked In CRM) Closed Deals" at bounding box center [60, 228] width 42 height 12
select select
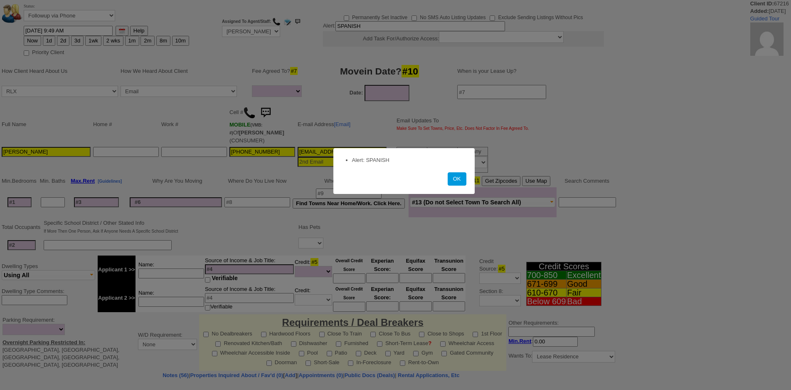
select select
click at [452, 182] on button "OK" at bounding box center [457, 178] width 19 height 13
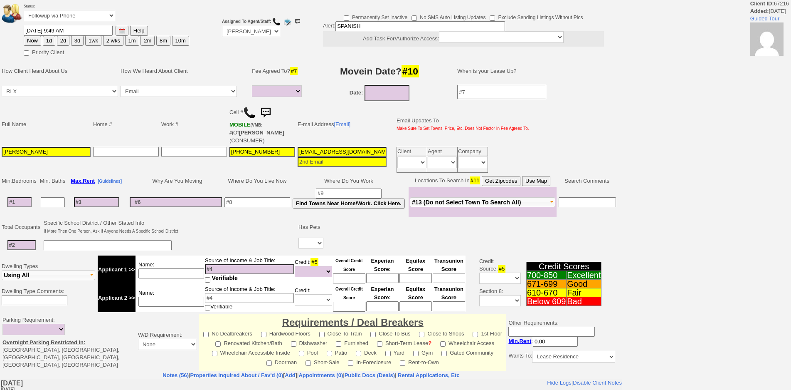
click at [67, 40] on button "2d" at bounding box center [63, 41] width 12 height 10
type input "10/13/2025 10:31 AM"
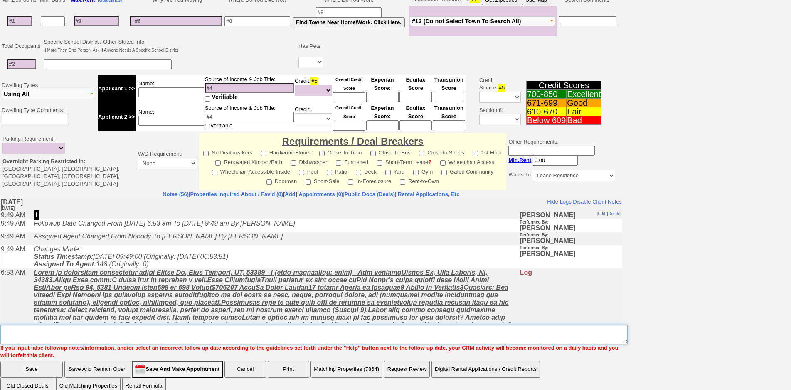
click at [333, 326] on textarea "Insert New Note Here" at bounding box center [313, 334] width 627 height 19
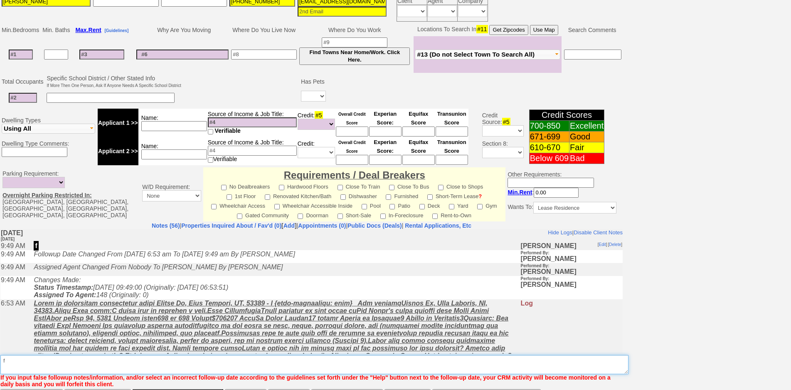
scroll to position [179, 0]
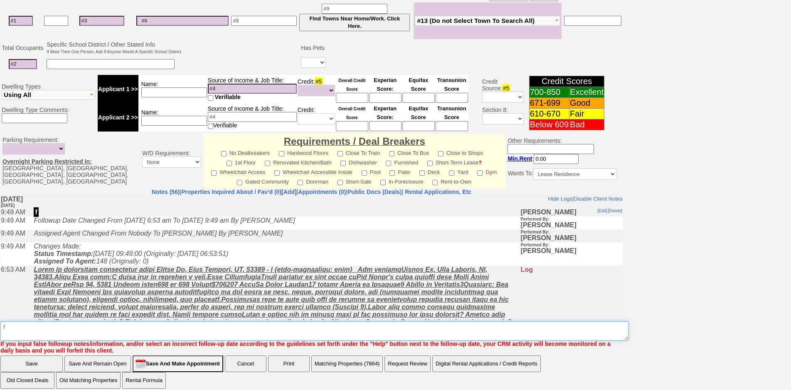
type textarea "f"
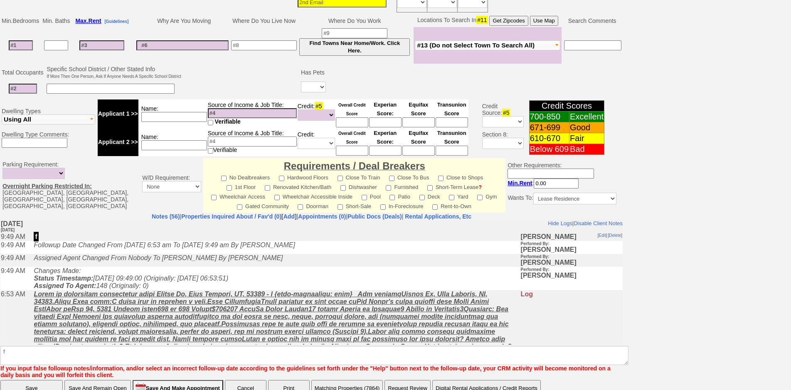
click input "Save" at bounding box center [31, 388] width 62 height 17
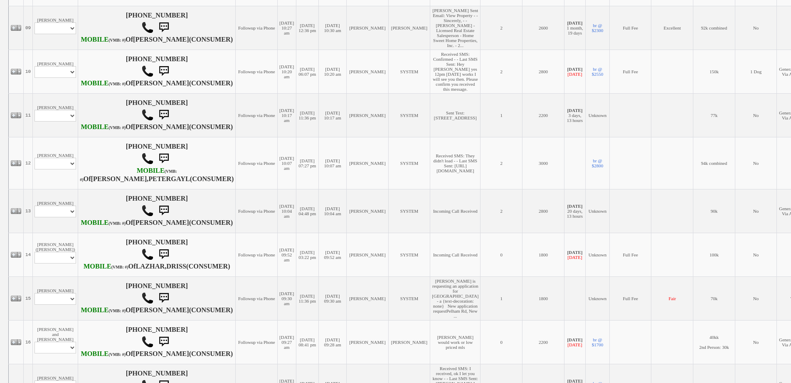
scroll to position [707, 0]
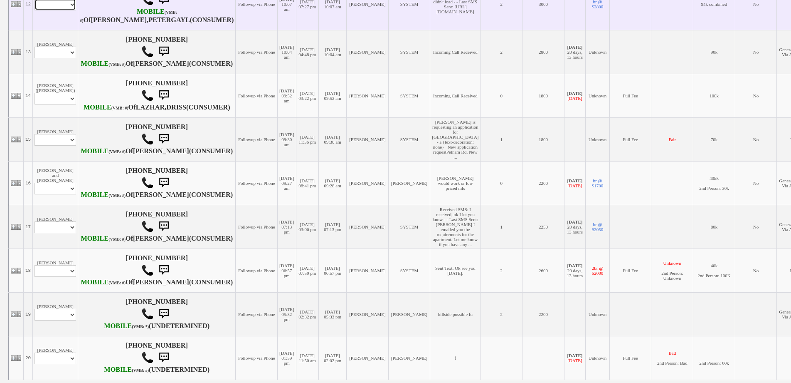
click at [58, 10] on select "Profile Edit Print Email Externally (Will Not Be Tracked In CRM) Closed Deals" at bounding box center [56, 5] width 42 height 12
select select "ChangeURL,/crm/custom/edit_client_form.php?redirect=%2Fcrm%2Fclients.php&id=168…"
click at [35, 10] on select "Profile Edit Print Email Externally (Will Not Be Tracked In CRM) Closed Deals" at bounding box center [56, 5] width 42 height 12
select select
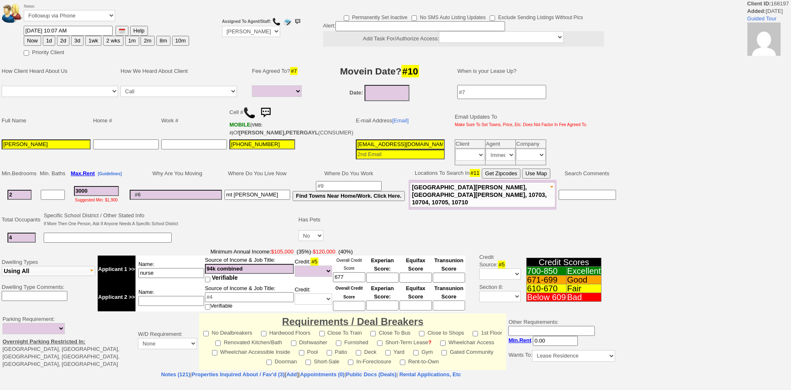
select select
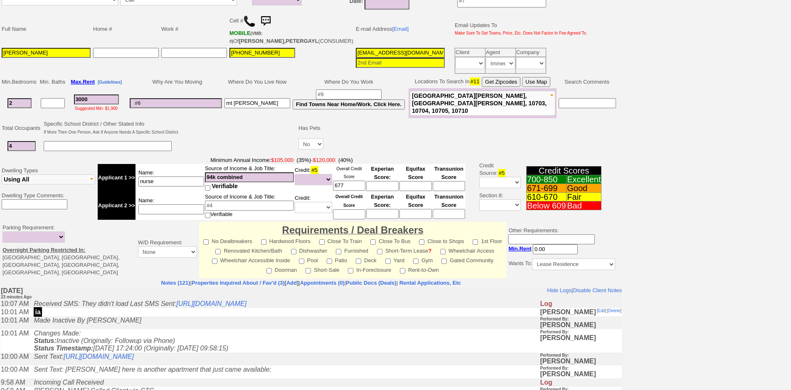
scroll to position [196, 0]
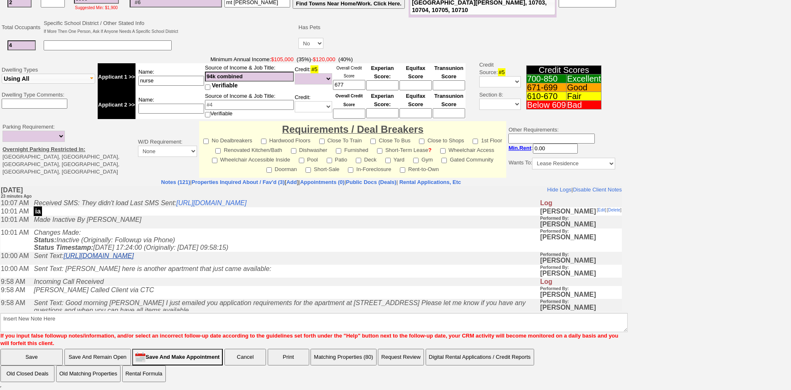
click at [134, 259] on link "[URL][DOMAIN_NAME]" at bounding box center [99, 255] width 70 height 7
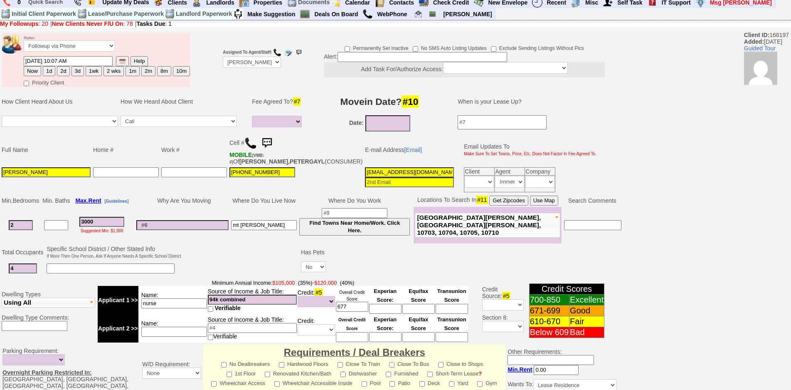
scroll to position [0, 0]
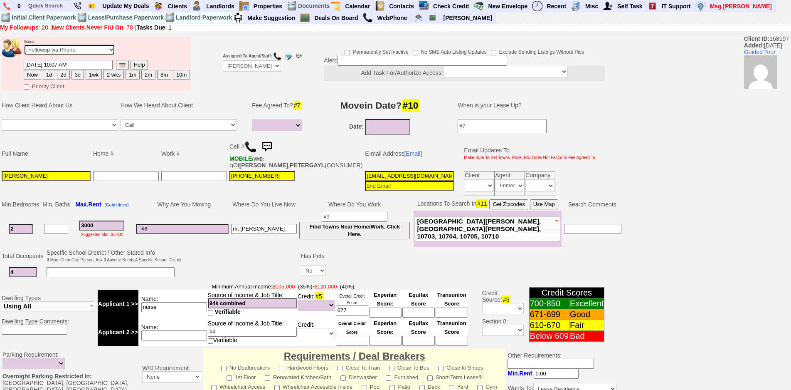
click at [67, 53] on select "Followup via Phone Followup via Email Followup When Section 8 Property Found De…" at bounding box center [69, 49] width 91 height 11
select select "Inactive"
click at [24, 44] on select "Followup via Phone Followup via Email Followup When Section 8 Property Found De…" at bounding box center [69, 49] width 91 height 11
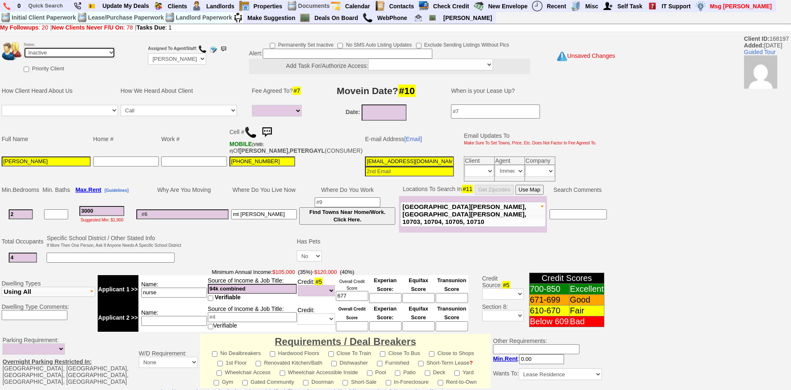
scroll to position [213, 0]
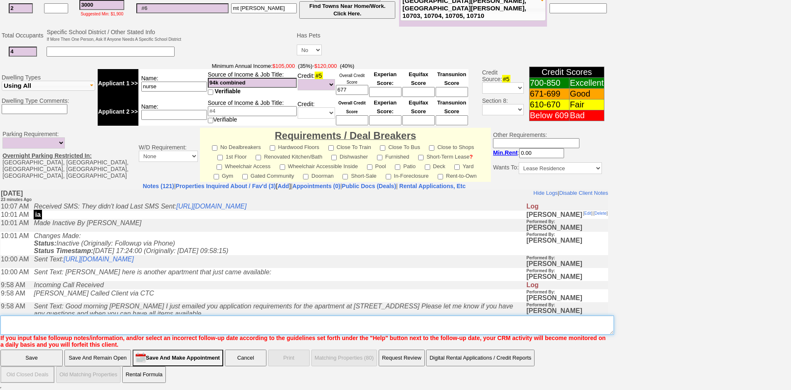
click at [336, 325] on textarea "Insert New Note Here" at bounding box center [307, 324] width 614 height 19
type textarea "i"
type textarea "f"
type textarea "o"
type textarea "going with a friend's apartment"
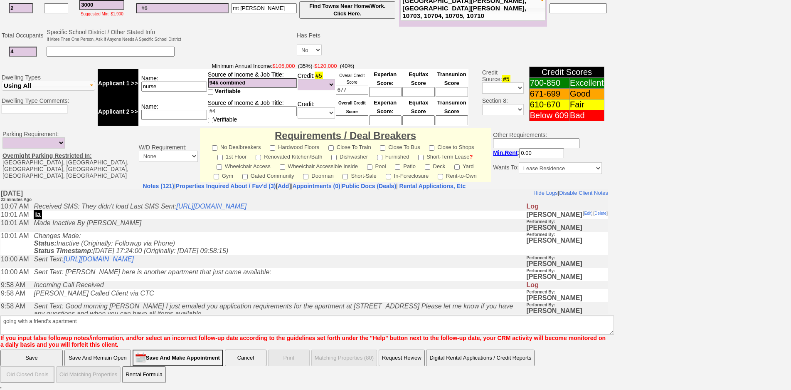
click input "Save" at bounding box center [31, 357] width 62 height 17
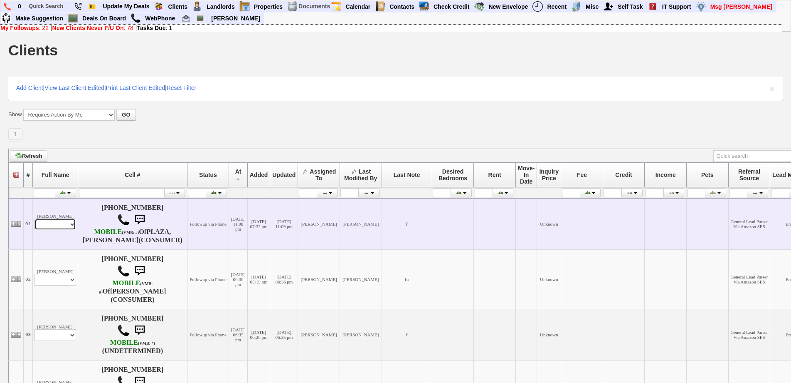
click at [71, 230] on select "Profile Edit Print Email Externally (Will Not Be Tracked In CRM) Closed Deals" at bounding box center [56, 224] width 42 height 12
select select "ChangeURL,/crm/custom/edit_client_form.php?redirect=%2Fcrm%2Fclients.php&id=166…"
click at [35, 222] on select "Profile Edit Print Email Externally (Will Not Be Tracked In CRM) Closed Deals" at bounding box center [56, 224] width 42 height 12
select select
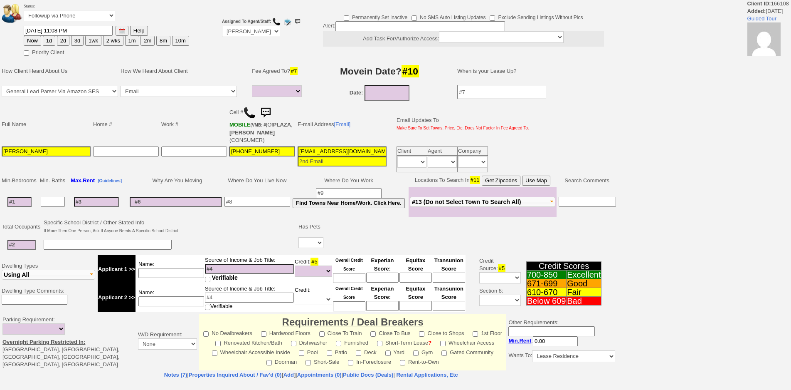
select select
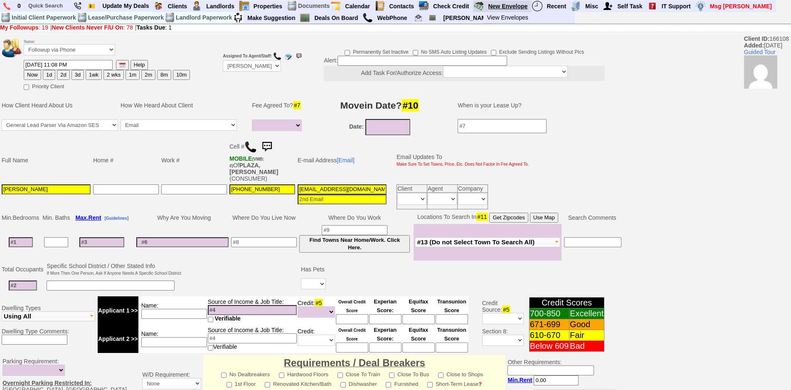
click at [507, 6] on link "New Envelope" at bounding box center [508, 6] width 47 height 11
click at [357, 17] on link "Deals On Board" at bounding box center [336, 17] width 51 height 11
click at [363, 9] on link "Calendar" at bounding box center [358, 6] width 32 height 11
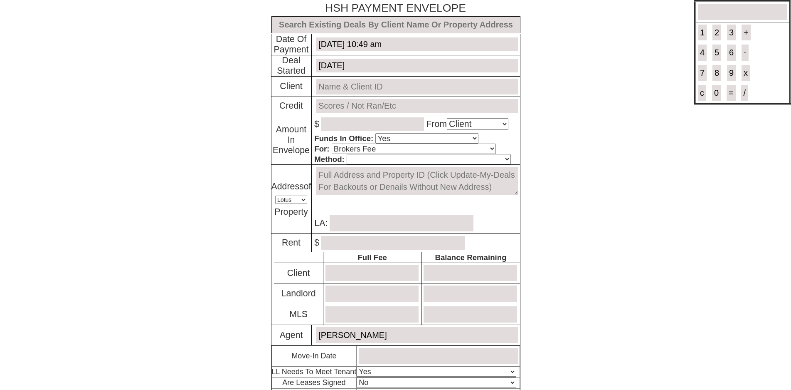
select select "Client"
select select "Yes"
select select "Brokers Fee"
select select "Lotus"
select select "Yes"
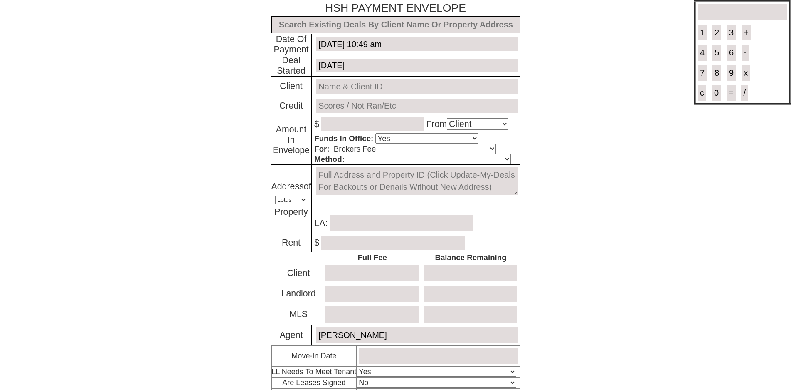
select select "No"
click at [445, 29] on input "text" at bounding box center [396, 24] width 249 height 17
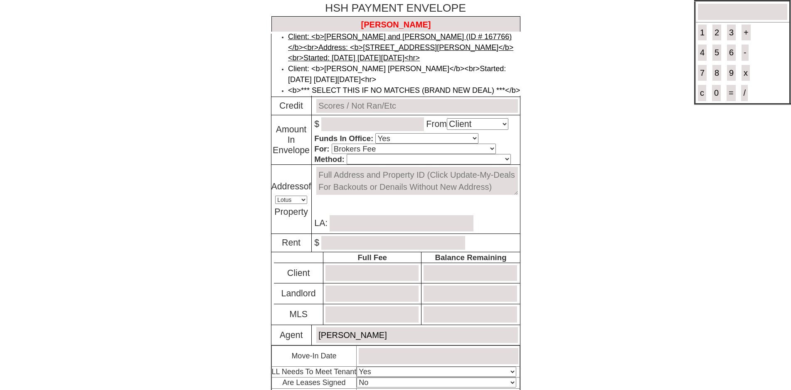
click at [390, 49] on link "Client: <b>[PERSON_NAME] and [PERSON_NAME] (ID # 167766)</b><br>Address: <b>[ST…" at bounding box center [400, 47] width 225 height 30
type input "Deal ID: #6206"
type input "[DATE]"
type input "[PERSON_NAME] and [PERSON_NAME] (ID # 167766)"
type input "[PERSON_NAME]"
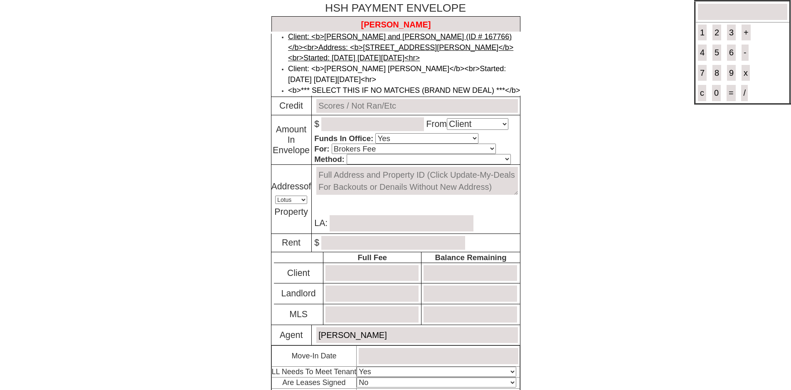
type textarea "[STREET_ADDRESS][PERSON_NAME] #2 - Floor: 2nd in [GEOGRAPHIC_DATA]"
type input "[PERSON_NAME]"
type input "1754.89"
type input "2527.00"
type input "1927"
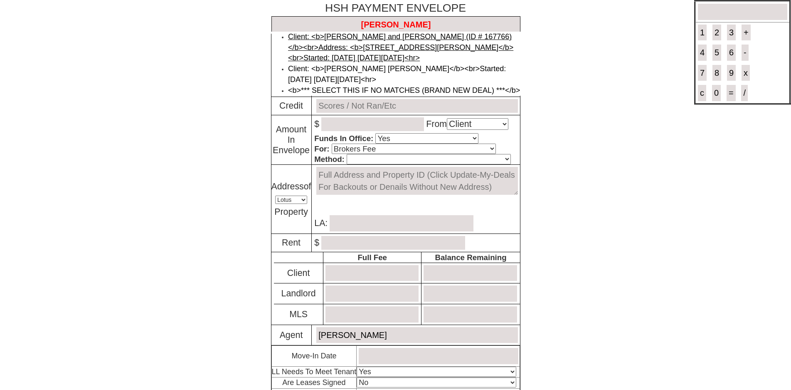
type input "0.00"
type input "0"
type input "0.00"
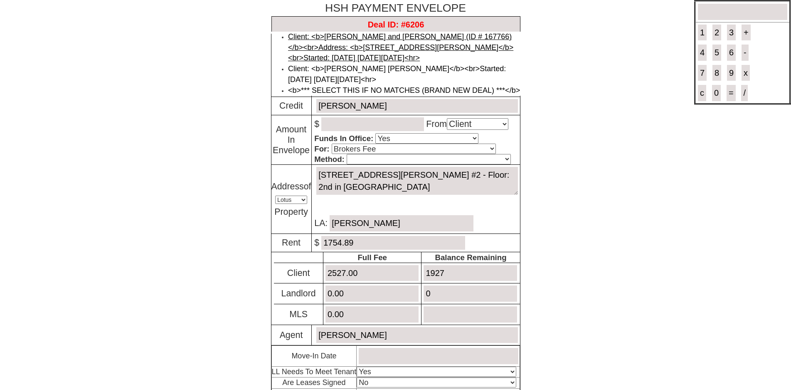
type input "0"
type input "[DATE]"
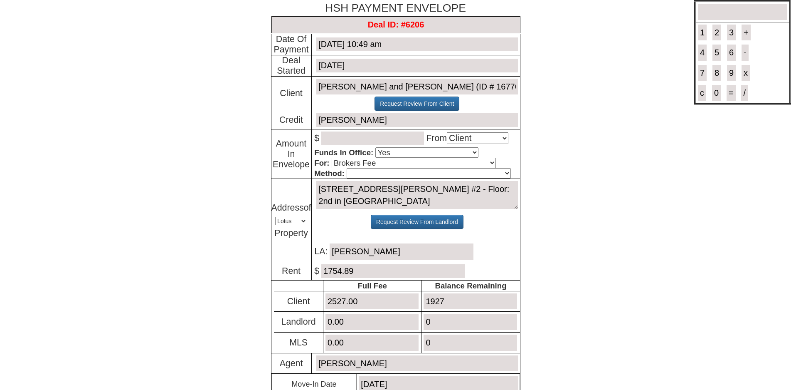
type input "Deal ID: #6206"
drag, startPoint x: 457, startPoint y: 306, endPoint x: 395, endPoint y: 294, distance: 63.1
click at [401, 300] on tr "Client 2527.00 1927" at bounding box center [397, 301] width 246 height 21
type input "0"
click at [345, 143] on input "number" at bounding box center [372, 138] width 103 height 14
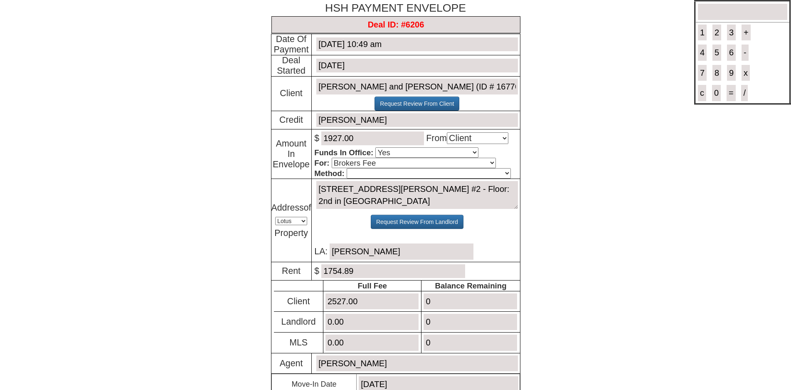
type input "1927.00"
click at [371, 178] on select "Cash Certified Check Regular Check Credit Card Quickpay Wire ACH N/A" at bounding box center [429, 173] width 164 height 10
select select "Quickpay"
click at [347, 169] on select "Cash Certified Check Regular Check Credit Card Quickpay Wire ACH N/A" at bounding box center [429, 173] width 164 height 10
click at [605, 246] on body "× Close Login E-mail Address: sunnyshadestar@gmail.com Login!" at bounding box center [395, 255] width 791 height 510
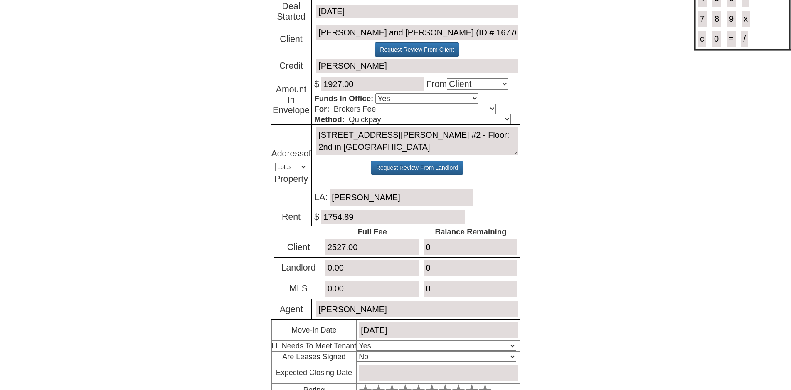
scroll to position [122, 0]
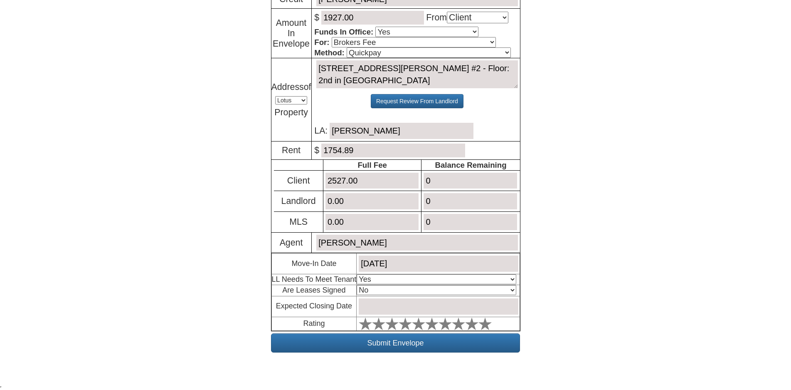
click at [378, 291] on select "Select An Option No Yes" at bounding box center [436, 290] width 159 height 10
select select "Yes"
click at [359, 285] on select "Select An Option No Yes" at bounding box center [436, 290] width 159 height 10
click at [391, 303] on input "text" at bounding box center [438, 306] width 159 height 16
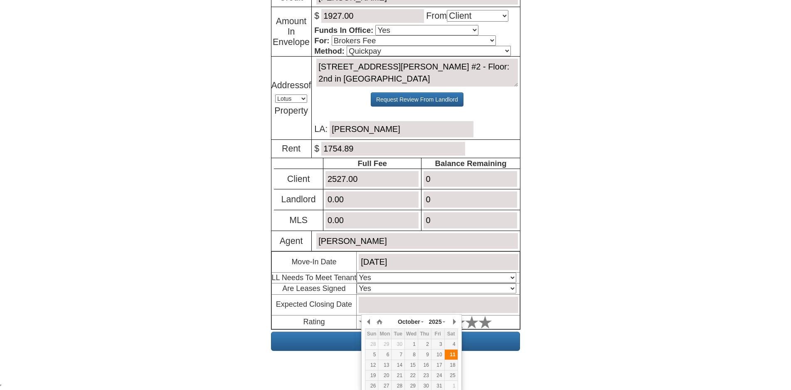
click at [452, 355] on div "11" at bounding box center [451, 354] width 13 height 7
type input "October 11, 2025"
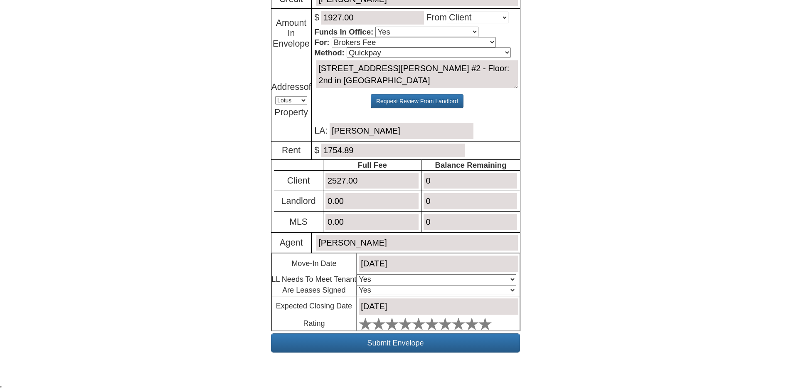
click at [578, 278] on body "× Close Login E-mail Address: sunnyshadestar@gmail.com Login!" at bounding box center [395, 134] width 791 height 510
click at [491, 321] on icon at bounding box center [485, 323] width 13 height 13
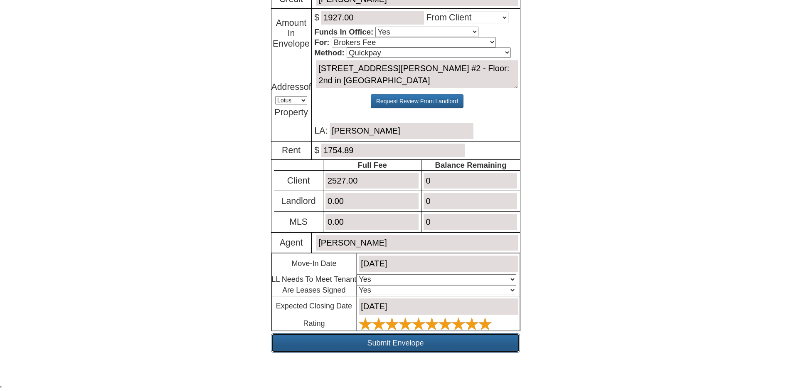
click at [460, 345] on input "Submit Envelope" at bounding box center [395, 342] width 249 height 19
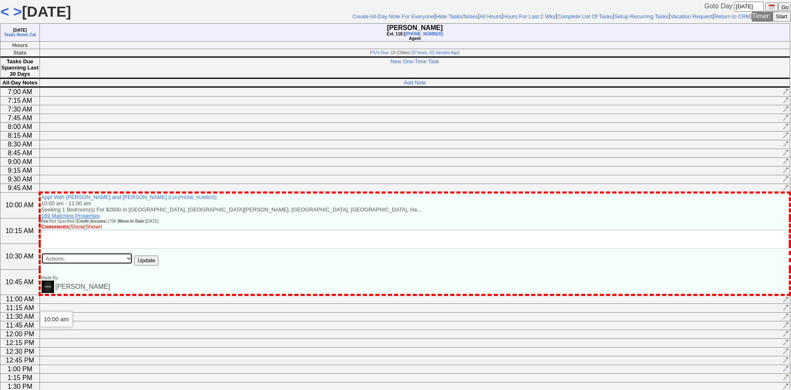
click at [90, 264] on select "Actions: [PERSON_NAME] Complete - Choose Only If Client Showed Up!!!! Cancel Ap…" at bounding box center [86, 258] width 91 height 12
select select "Mark Complete"
click at [41, 262] on select "Actions: [PERSON_NAME] Complete - Choose Only If Client Showed Up!!!! Cancel Ap…" at bounding box center [86, 258] width 91 height 12
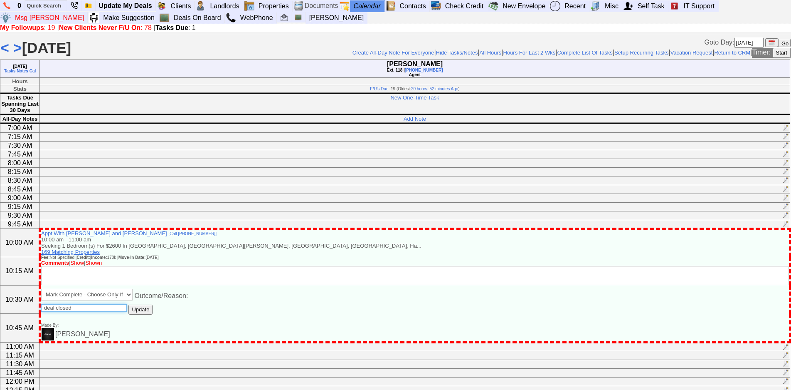
type input "deal closed"
click at [128, 304] on input "Update" at bounding box center [140, 309] width 24 height 10
